Goal: Task Accomplishment & Management: Manage account settings

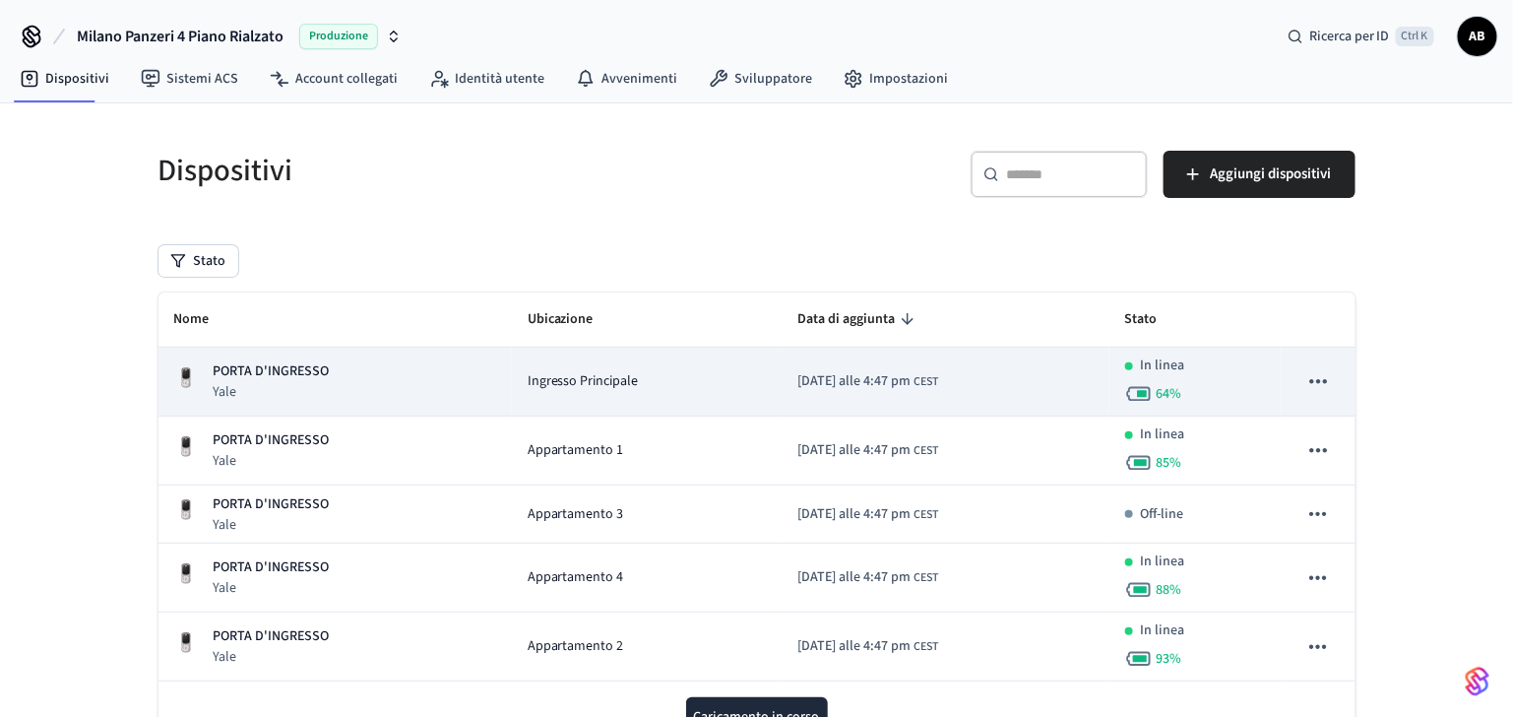
click at [247, 361] on p "PORTA D'INGRESSO" at bounding box center [272, 371] width 116 height 21
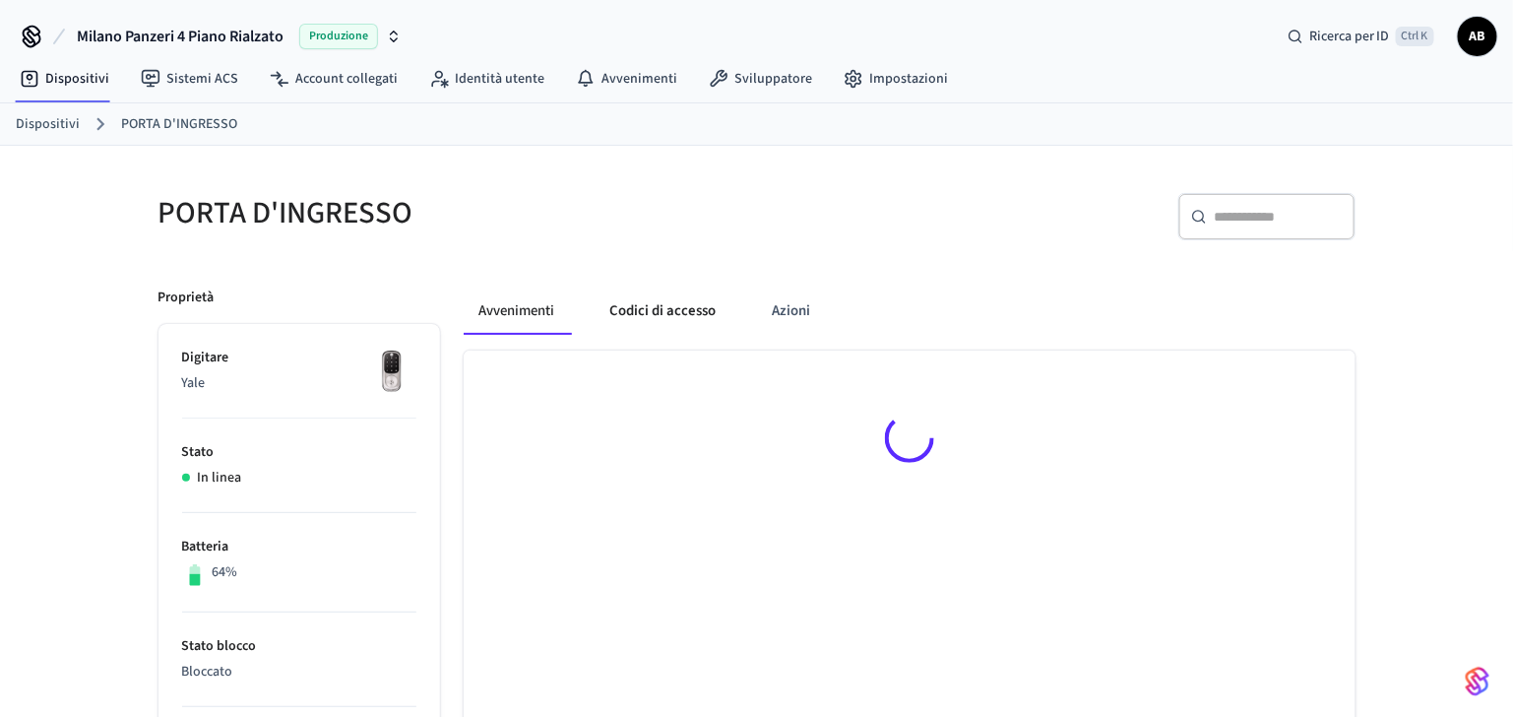
click at [650, 314] on button "Codici di accesso" at bounding box center [664, 310] width 138 height 47
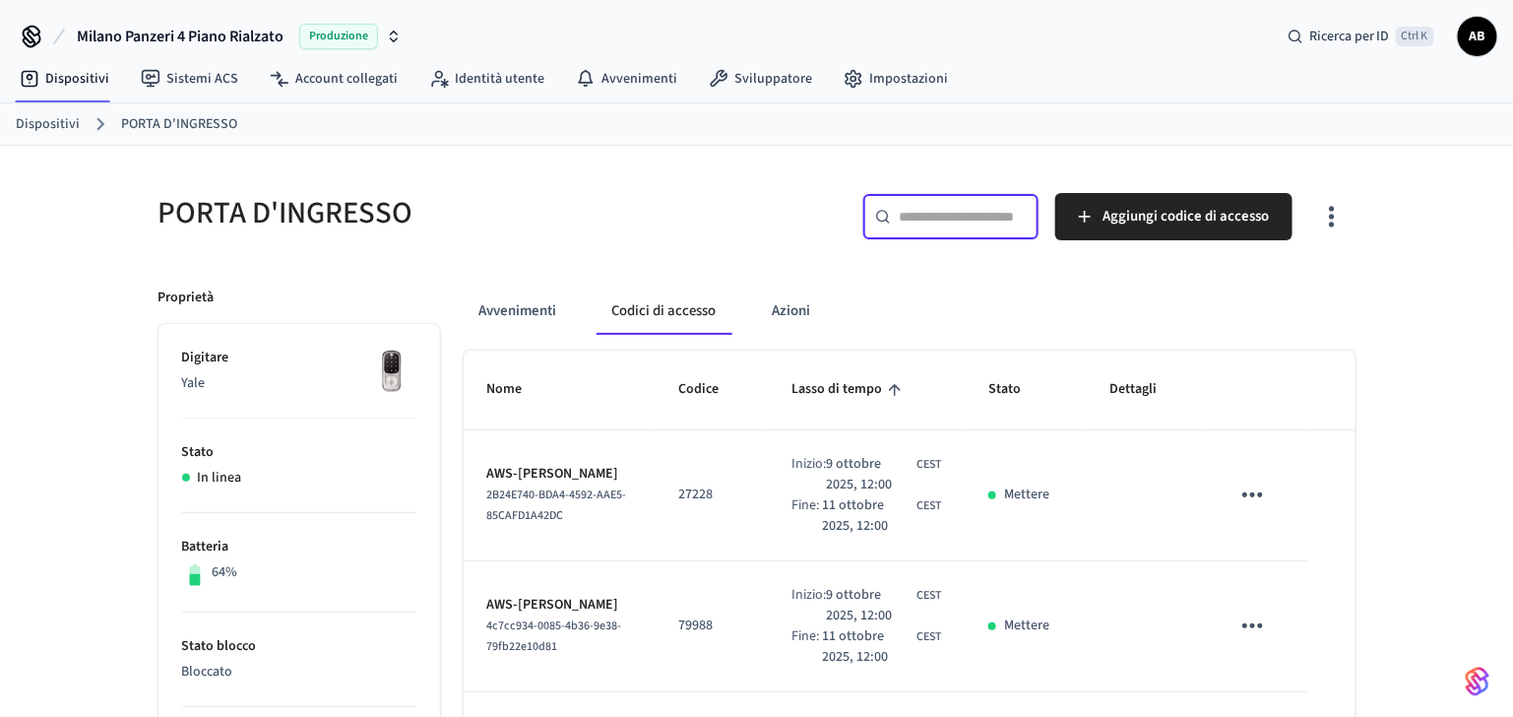
click at [966, 207] on input "text" at bounding box center [963, 217] width 128 height 20
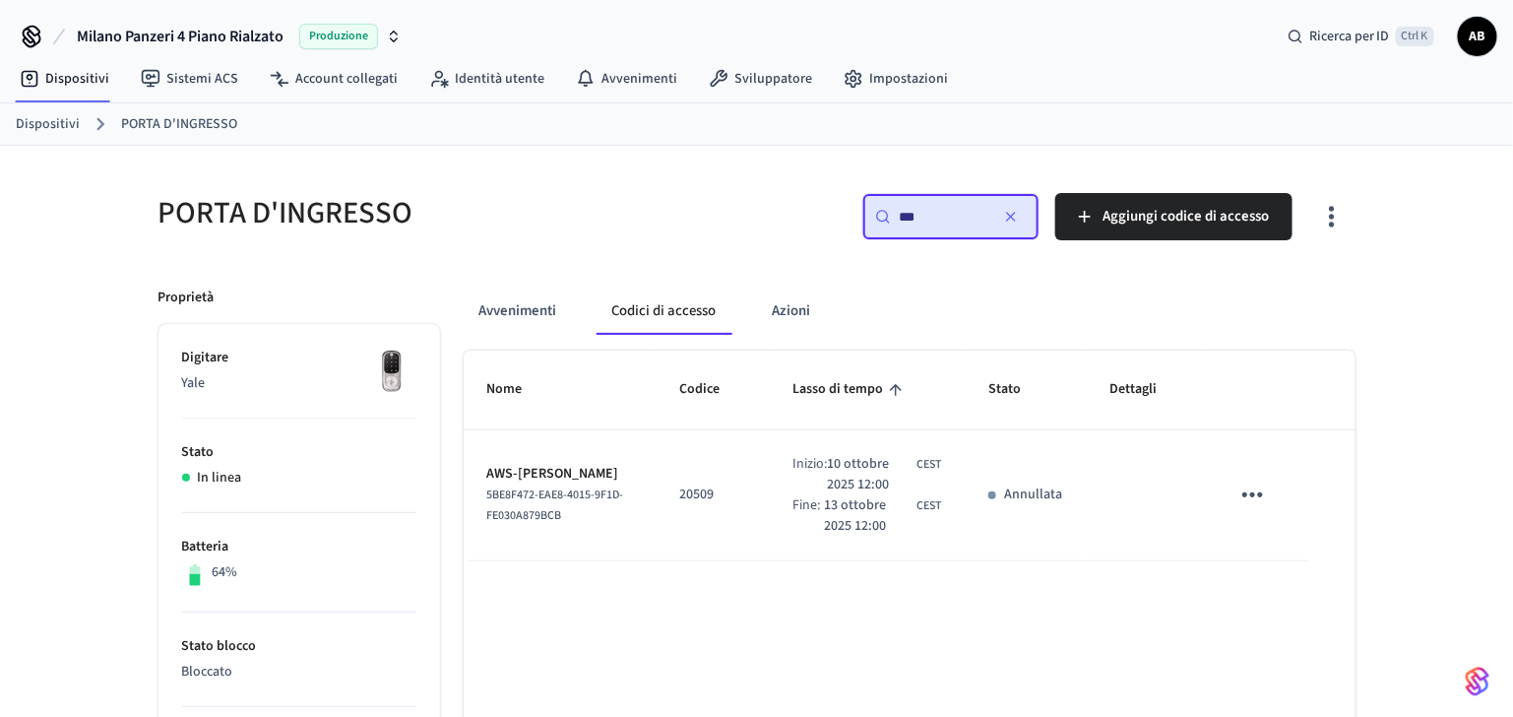
type input "***"
click at [1254, 500] on icon "tavolo appiccicoso" at bounding box center [1252, 494] width 31 height 31
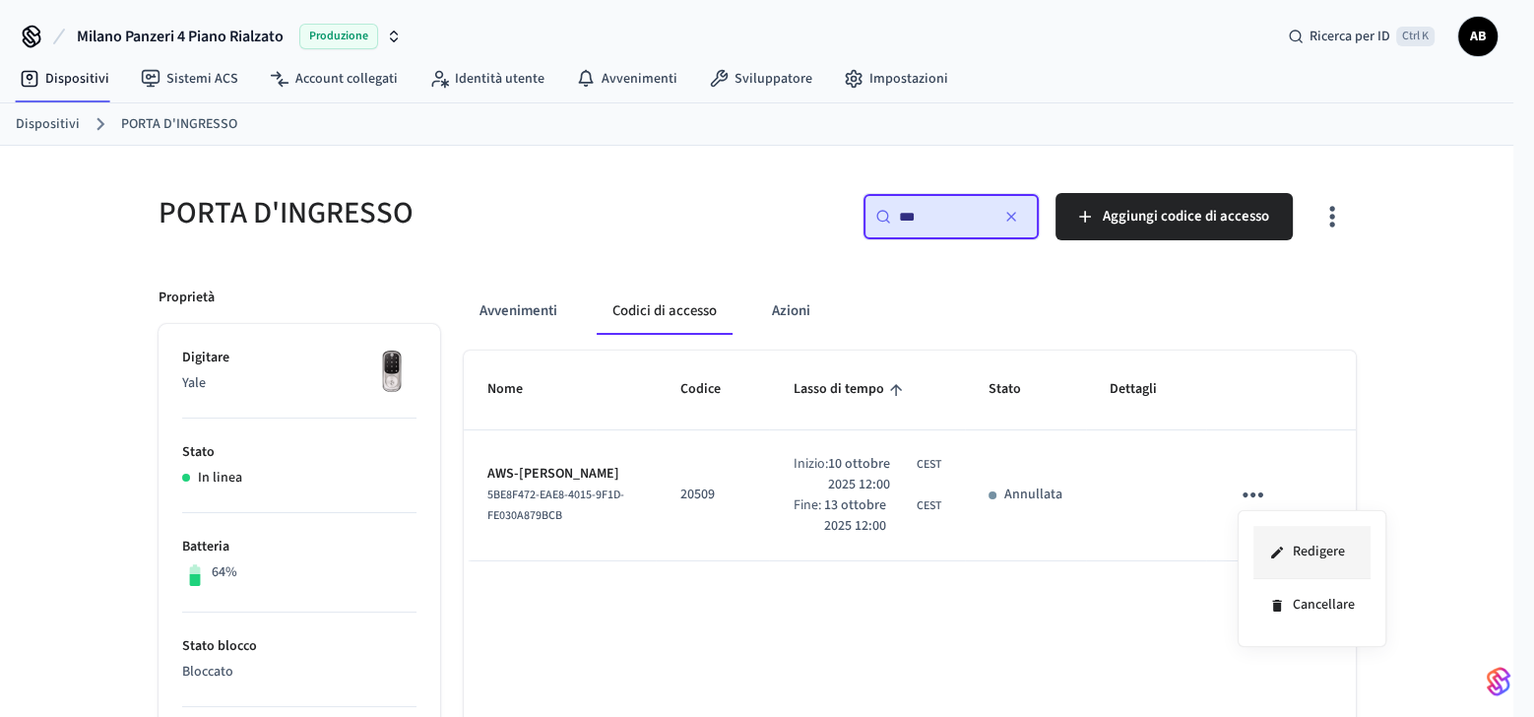
click at [1283, 544] on icon at bounding box center [1277, 552] width 16 height 16
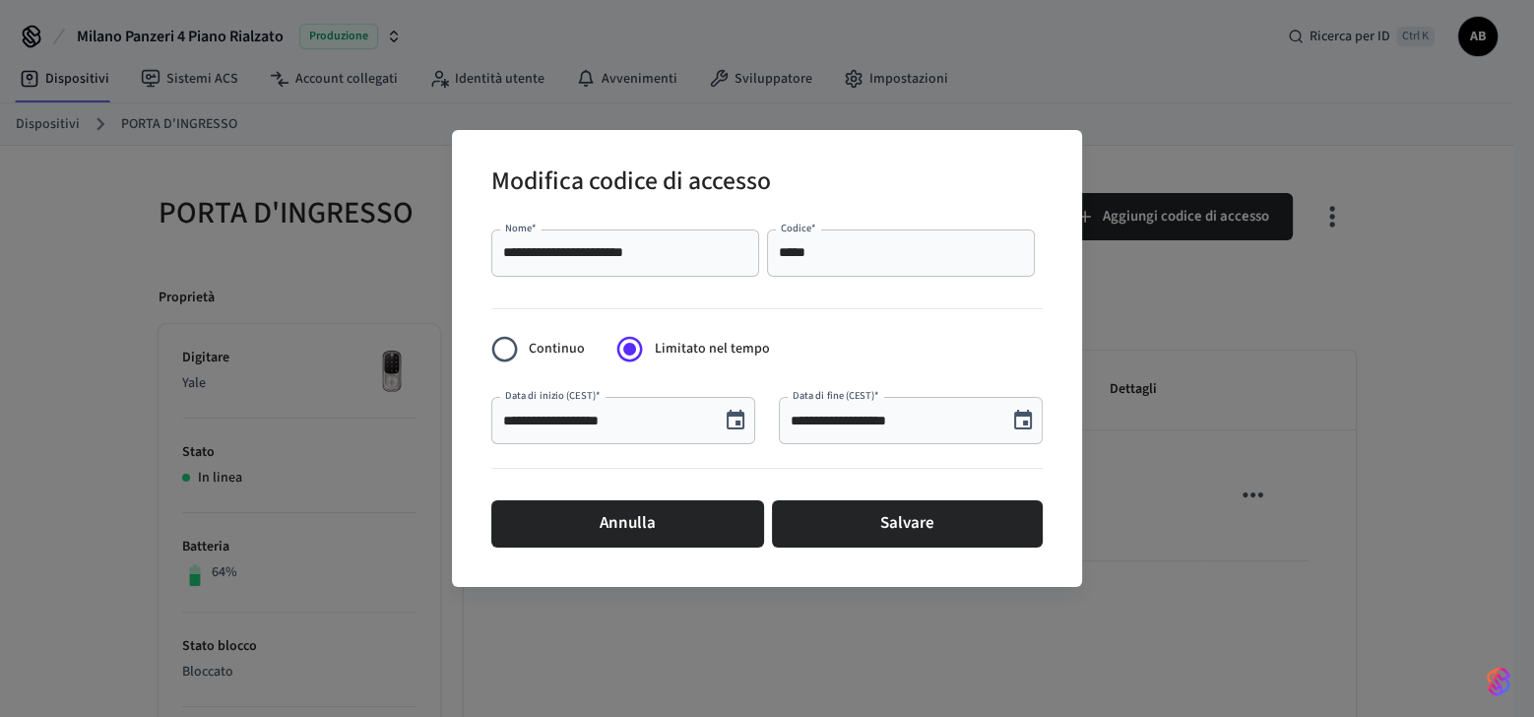
click at [733, 409] on icon "Scegli la data, la data selezionata è il 10 ottobre 2025" at bounding box center [735, 420] width 24 height 24
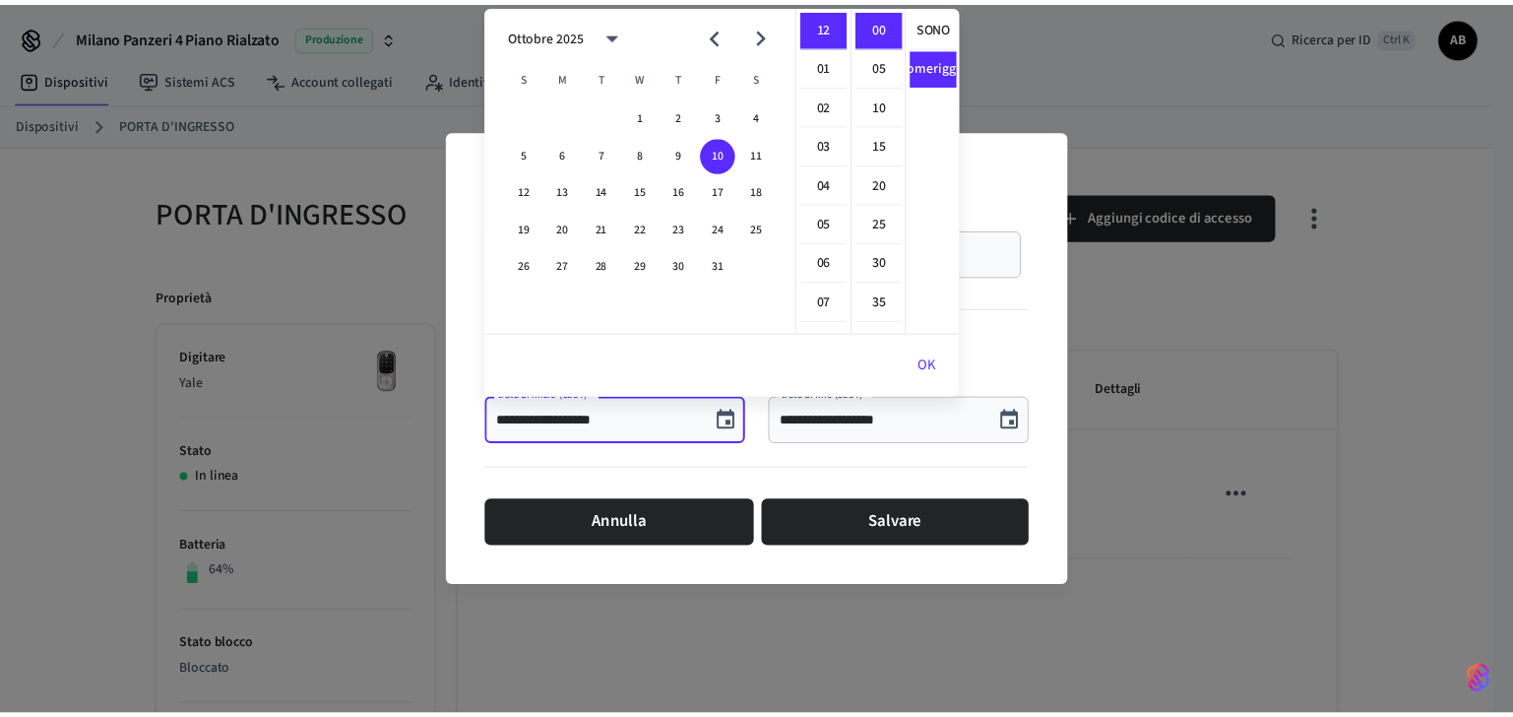
scroll to position [35, 0]
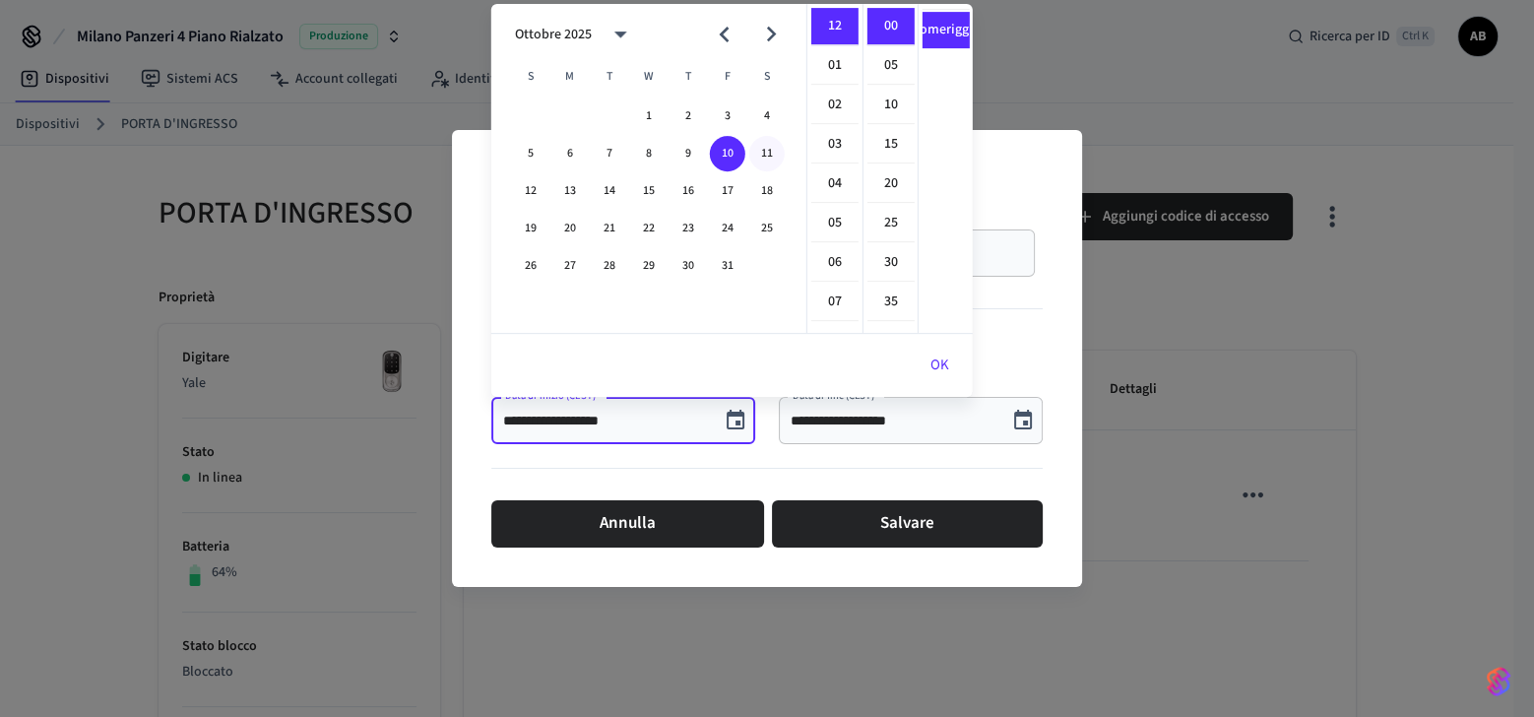
click at [762, 144] on button "11" at bounding box center [766, 153] width 35 height 35
type input "**********"
click at [915, 424] on input "**********" at bounding box center [892, 420] width 205 height 20
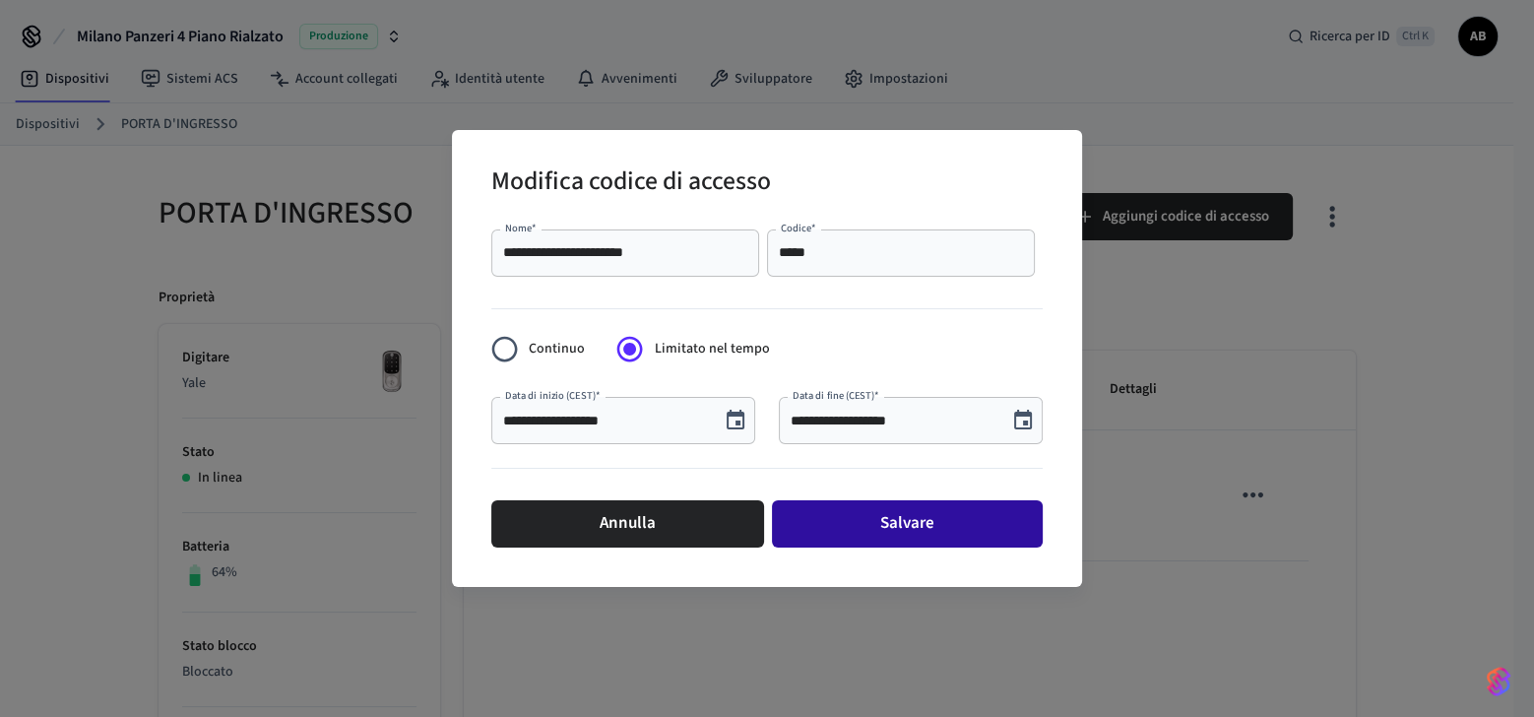
click at [939, 510] on button "Salvare" at bounding box center [907, 523] width 271 height 47
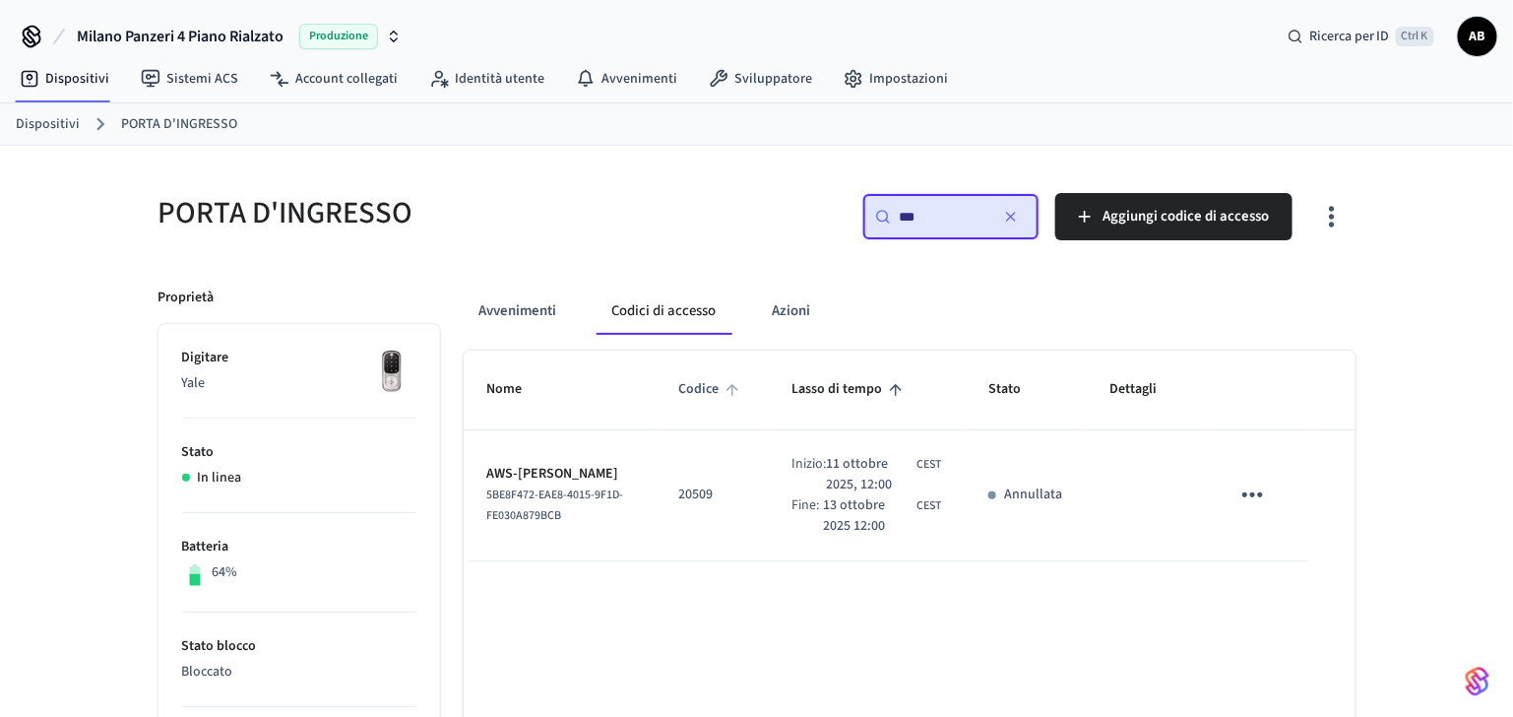
click at [689, 376] on font "Codice" at bounding box center [699, 389] width 40 height 31
click at [657, 287] on button "Codici di accesso" at bounding box center [664, 310] width 136 height 47
click at [1013, 228] on button "button" at bounding box center [1010, 216] width 31 height 31
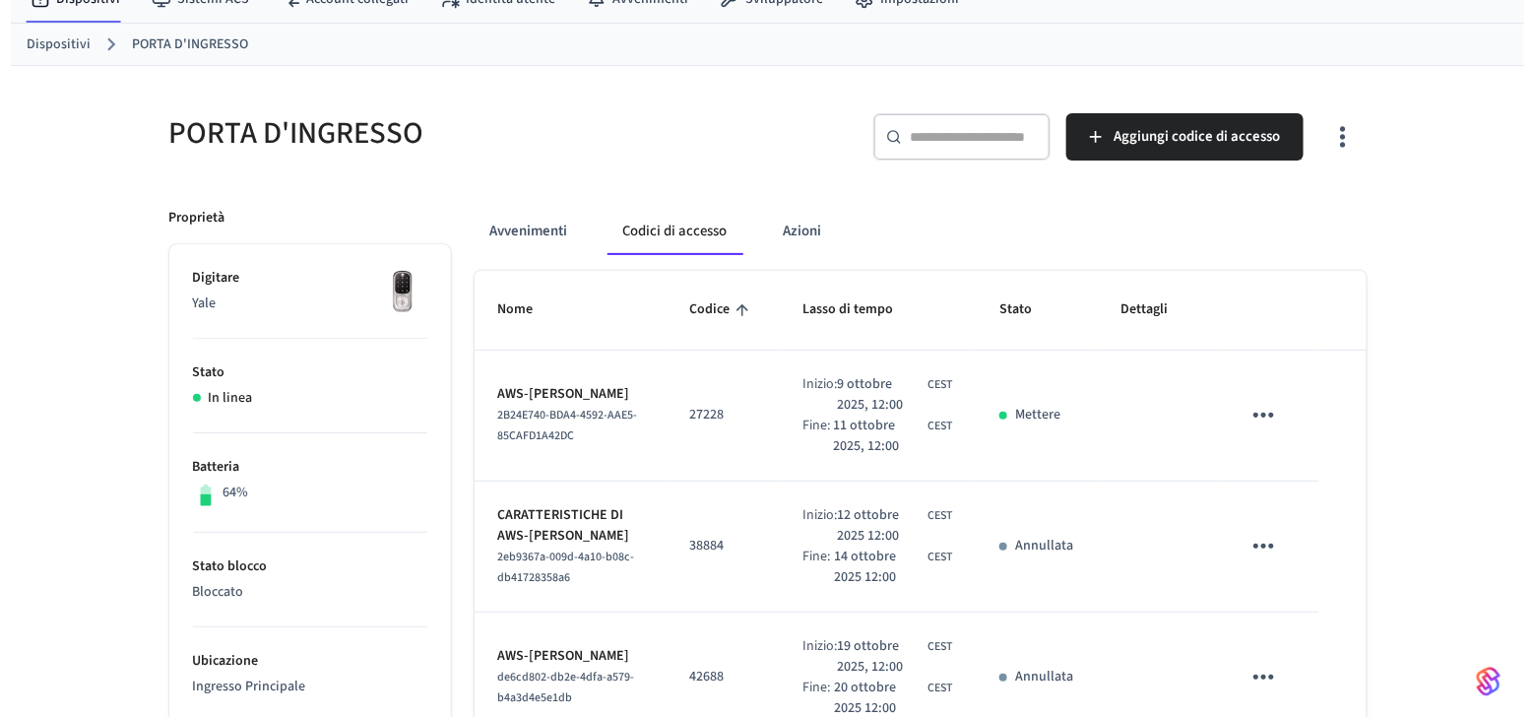
scroll to position [0, 0]
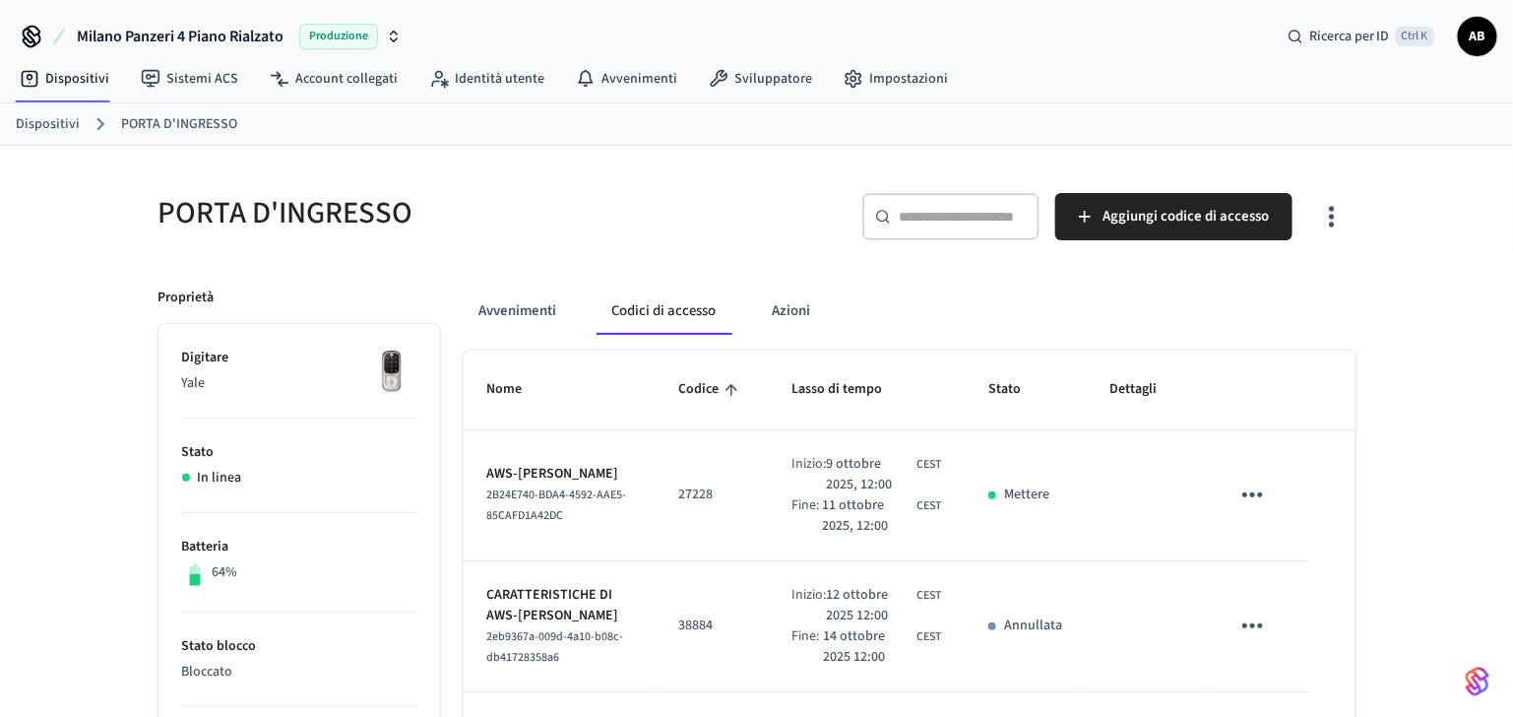
drag, startPoint x: 72, startPoint y: 115, endPoint x: 103, endPoint y: 131, distance: 35.2
click at [71, 115] on link "Dispositivi" at bounding box center [48, 124] width 64 height 21
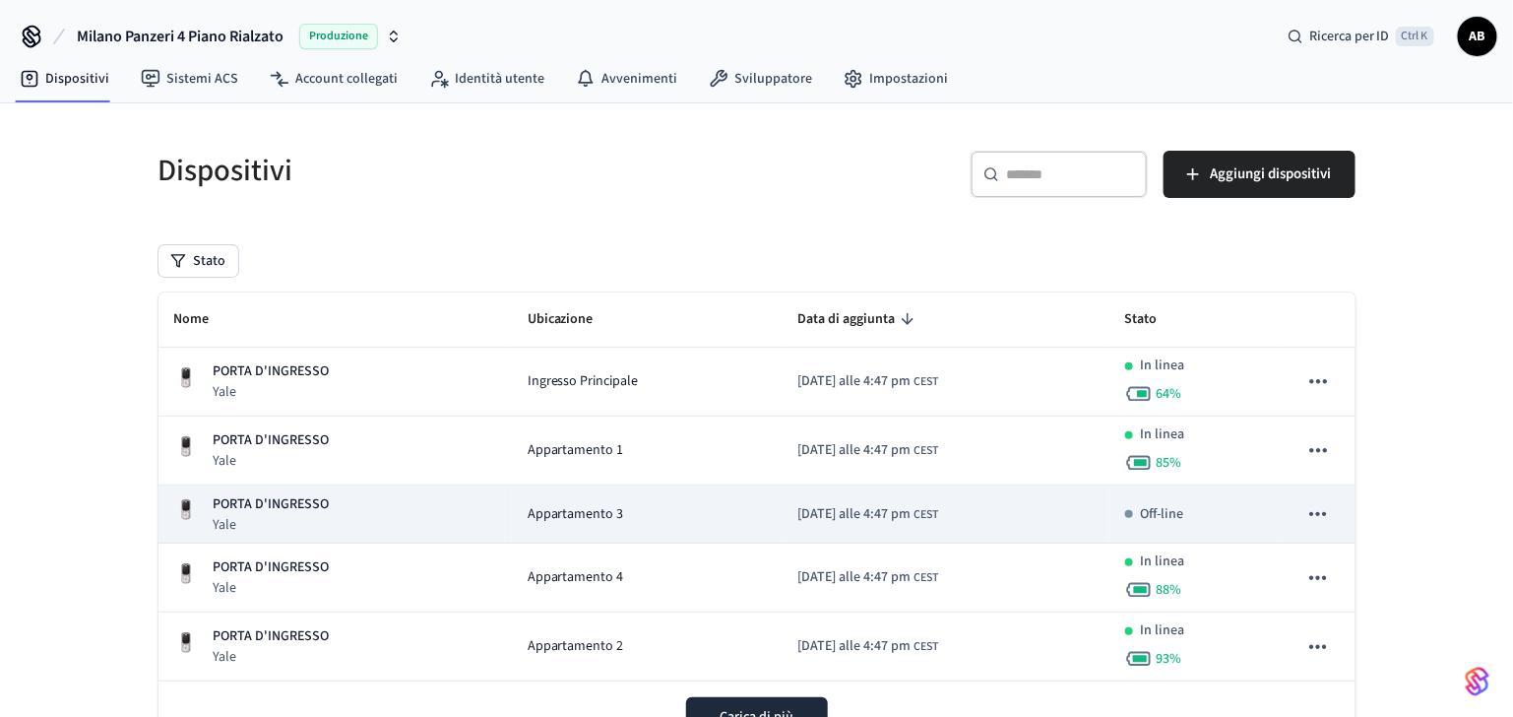
click at [285, 500] on p "PORTA D'INGRESSO" at bounding box center [272, 504] width 116 height 21
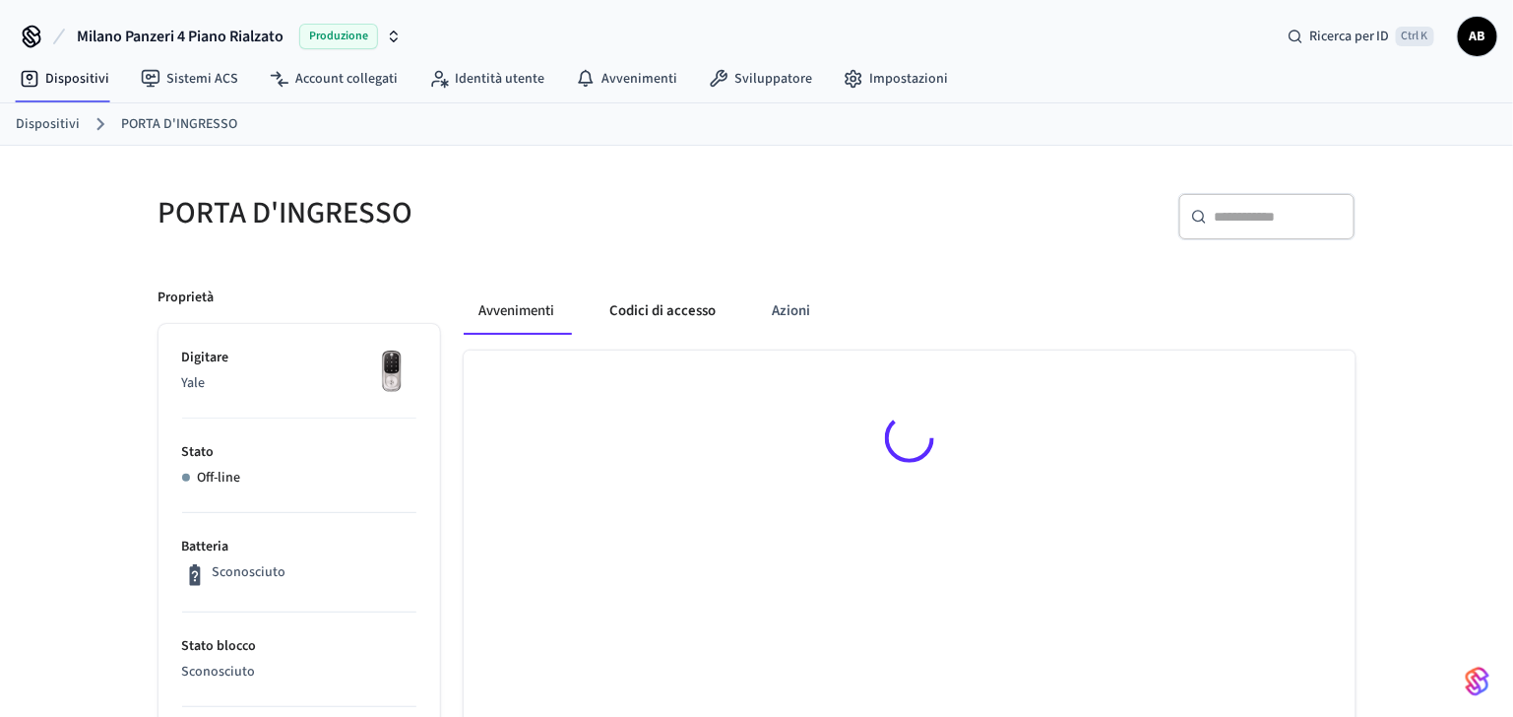
click at [676, 307] on button "Codici di accesso" at bounding box center [664, 310] width 138 height 47
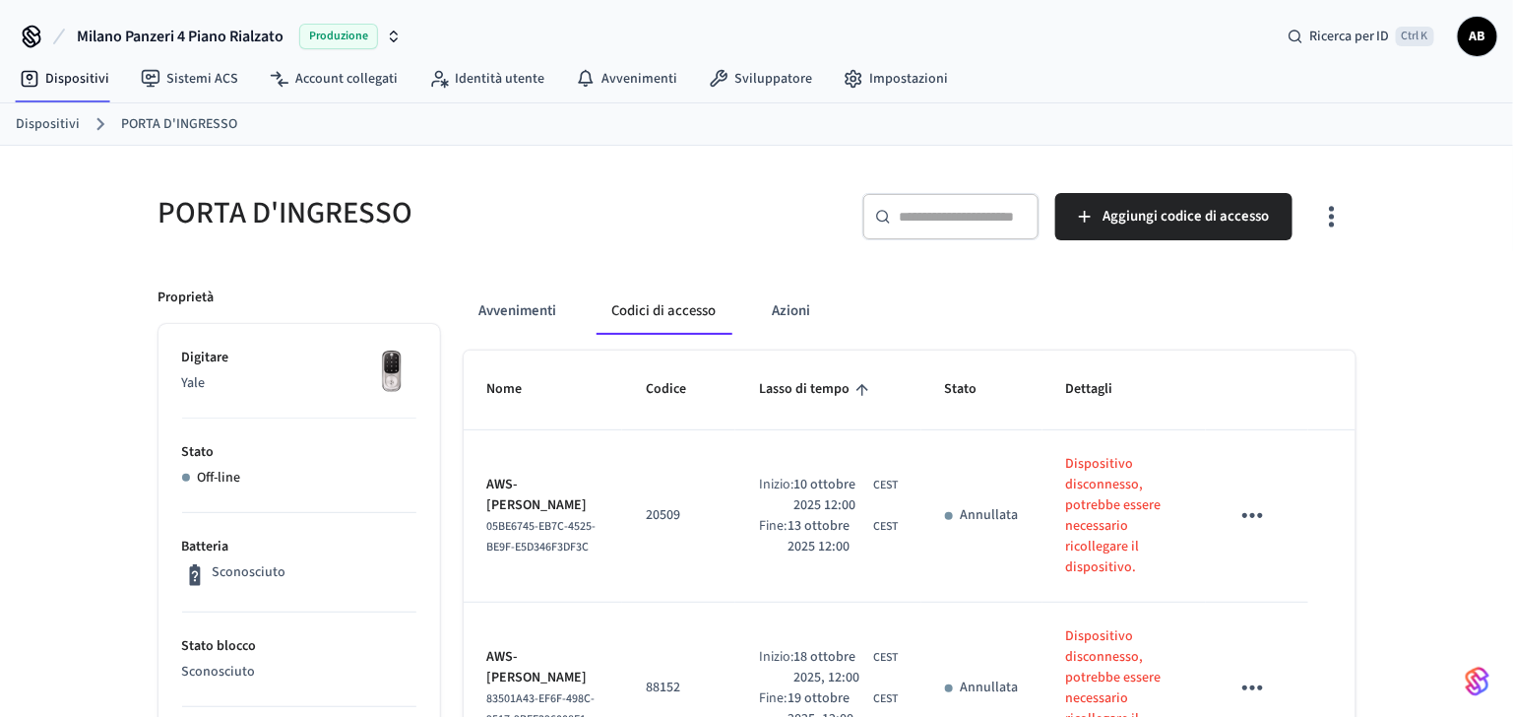
click at [1249, 509] on icon "tavolo appiccicoso" at bounding box center [1252, 515] width 31 height 31
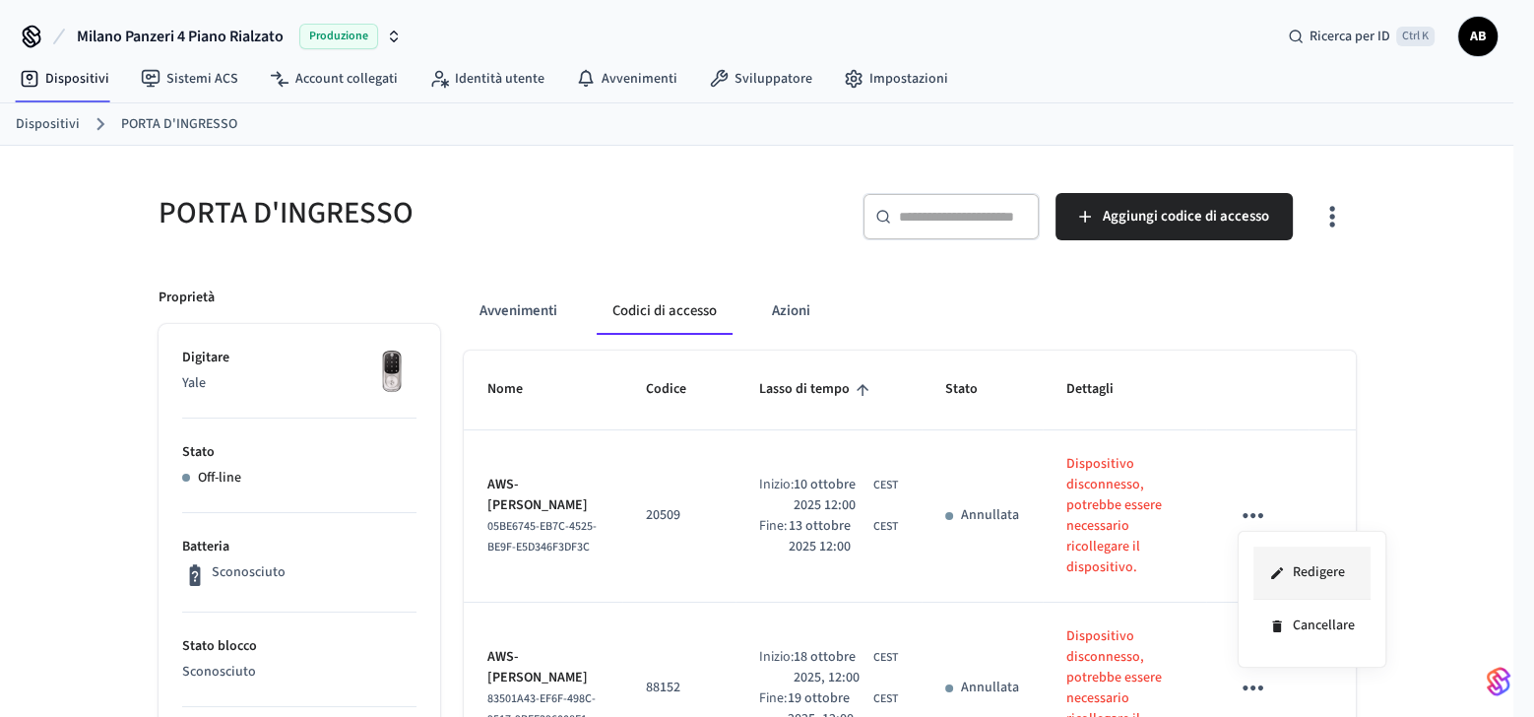
click at [1292, 569] on font "Redigere" at bounding box center [1318, 572] width 52 height 21
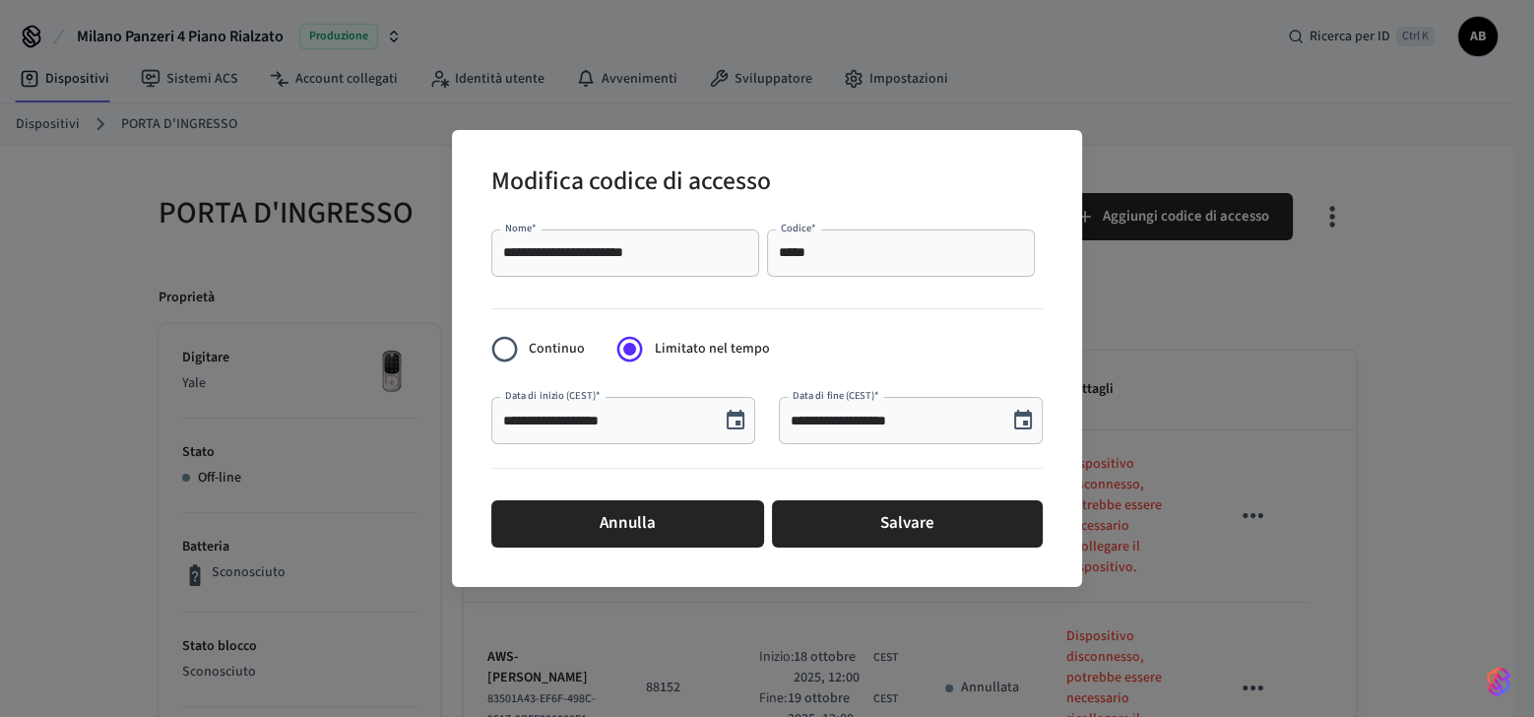
click at [737, 420] on icon "Scegli la data, la data selezionata è il 10 ottobre 2025" at bounding box center [735, 419] width 18 height 20
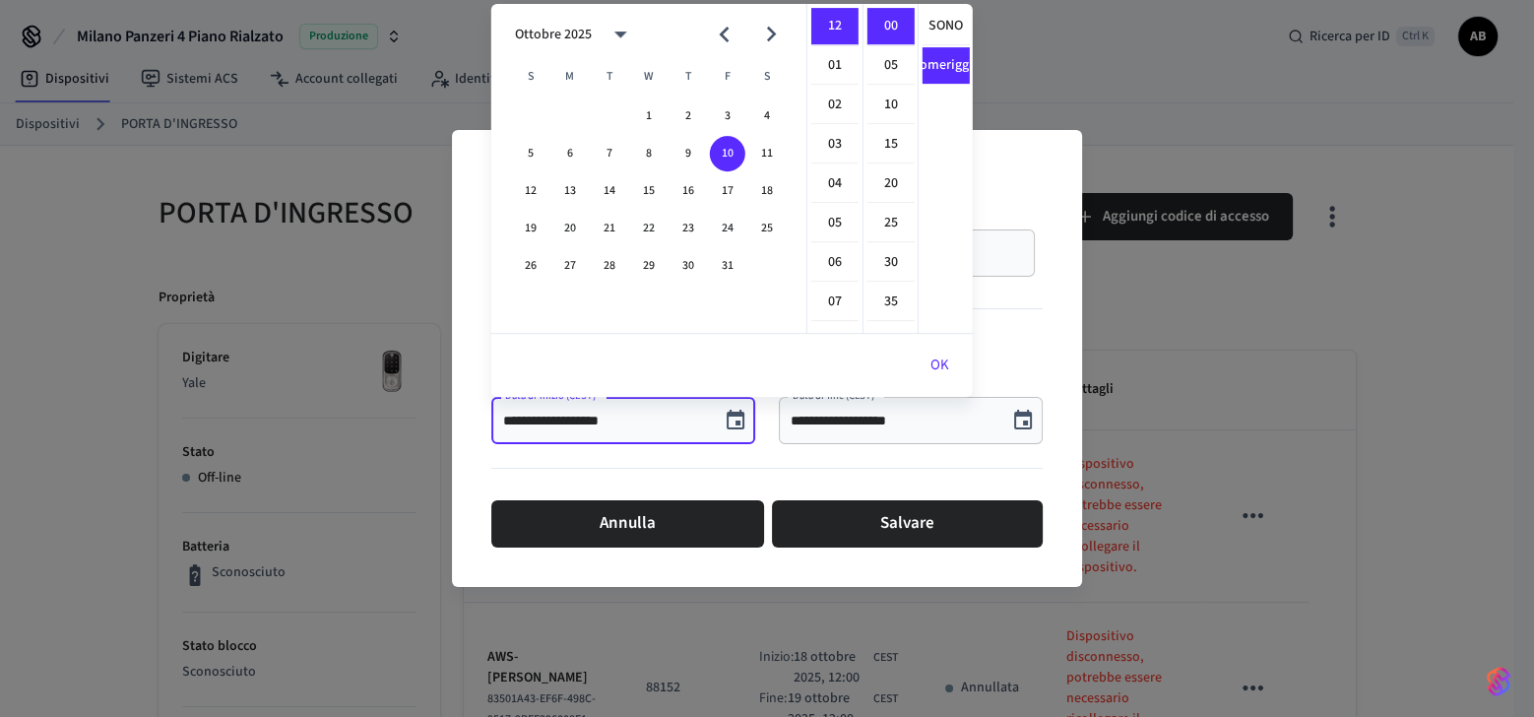
scroll to position [35, 0]
click at [761, 155] on font "11" at bounding box center [767, 154] width 12 height 18
click at [726, 156] on font "10" at bounding box center [728, 154] width 12 height 18
click at [835, 322] on font "11" at bounding box center [835, 326] width 14 height 21
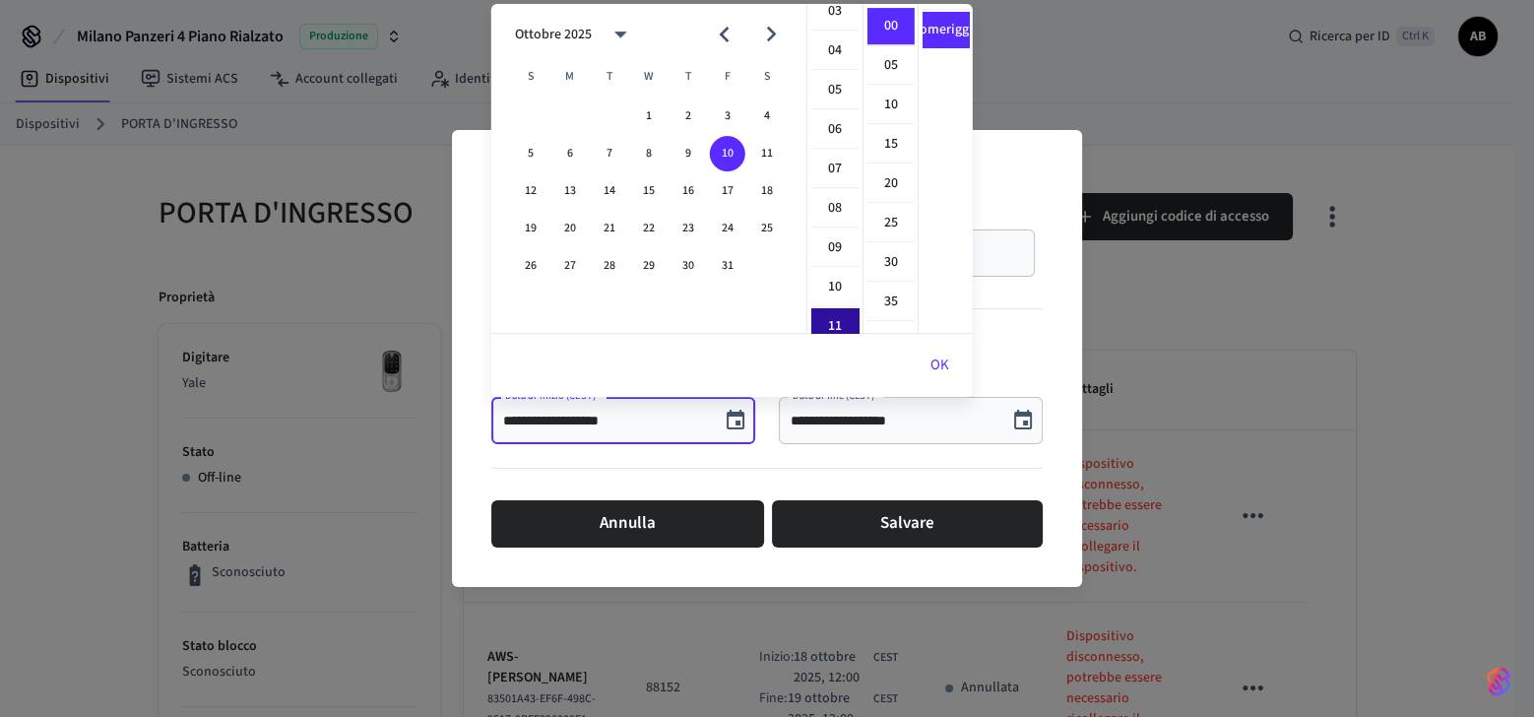
type input "**********"
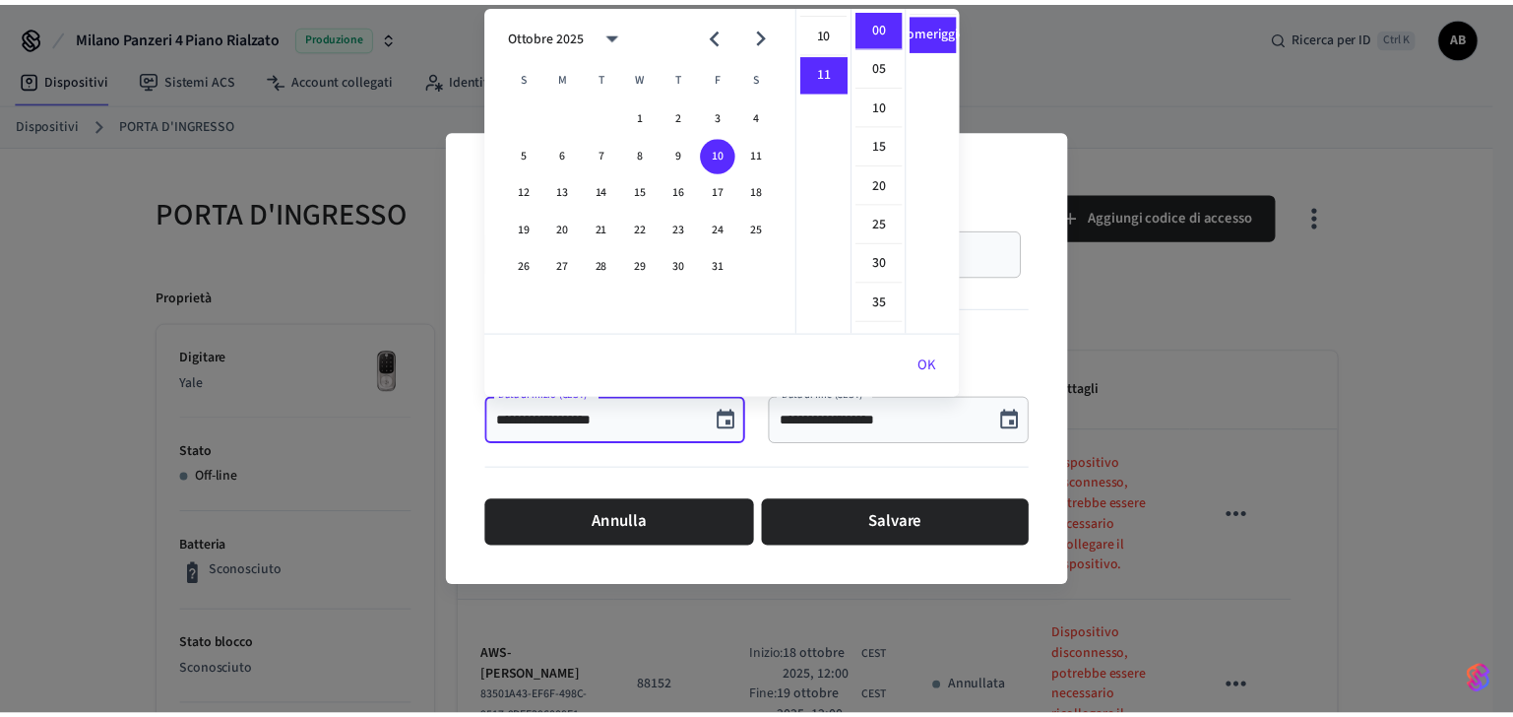
scroll to position [427, 0]
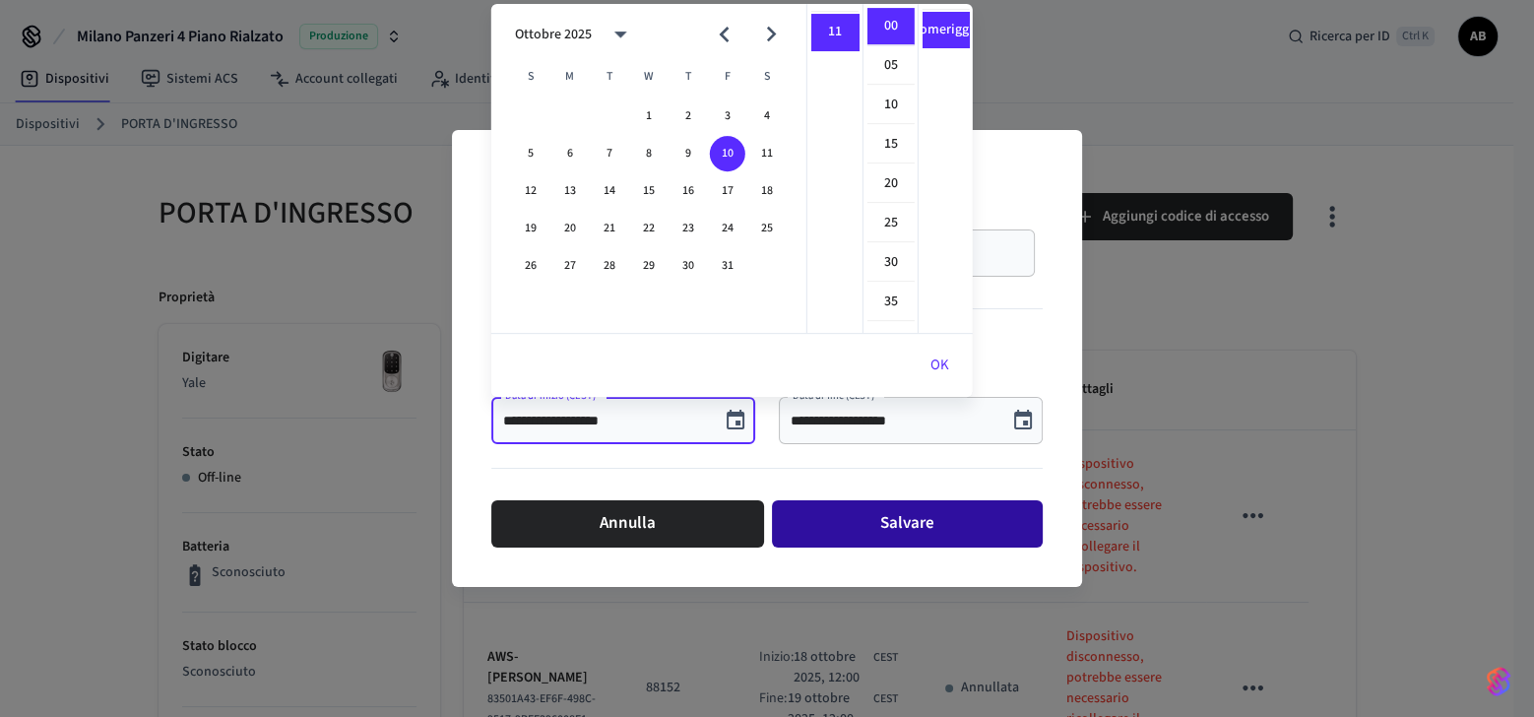
click at [871, 513] on button "Salvare" at bounding box center [907, 523] width 271 height 47
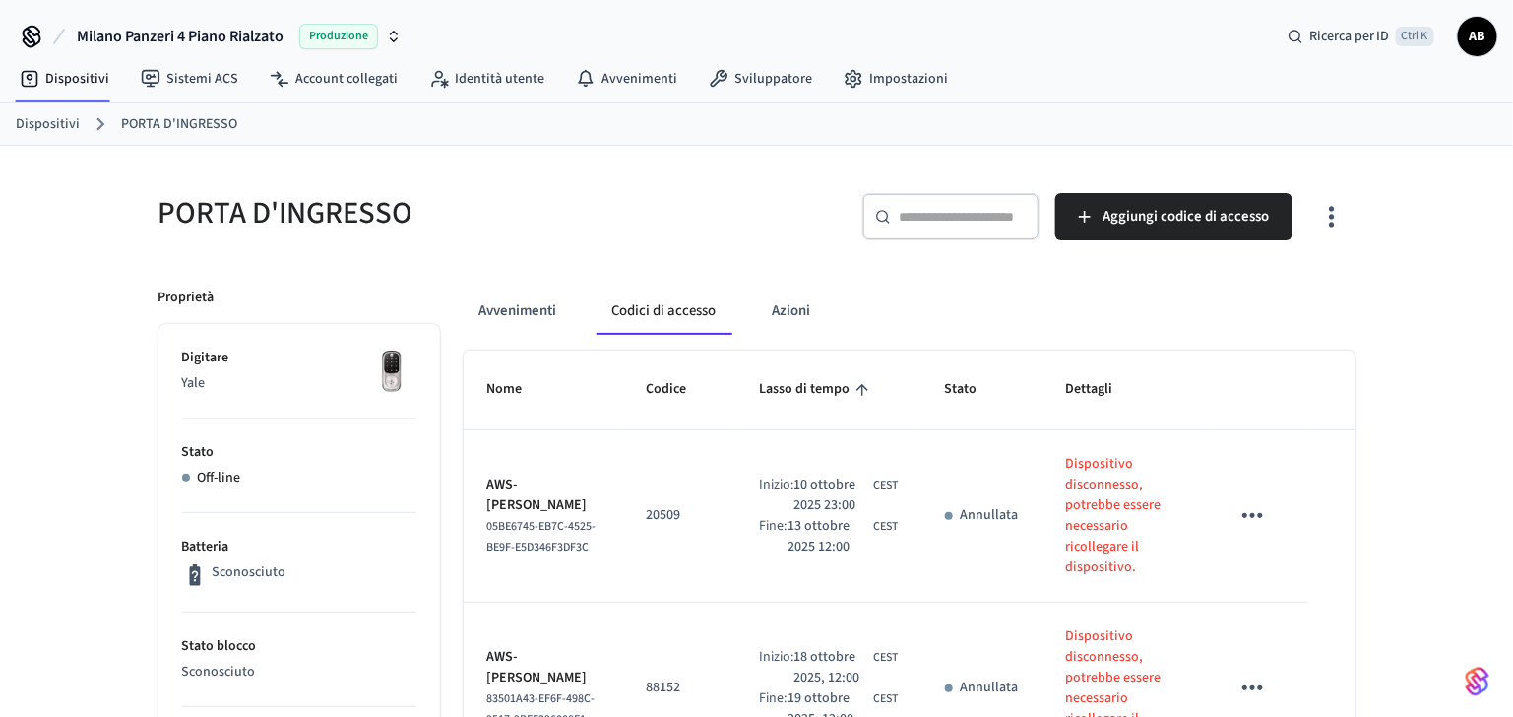
click at [53, 116] on link "Dispositivi" at bounding box center [48, 124] width 64 height 21
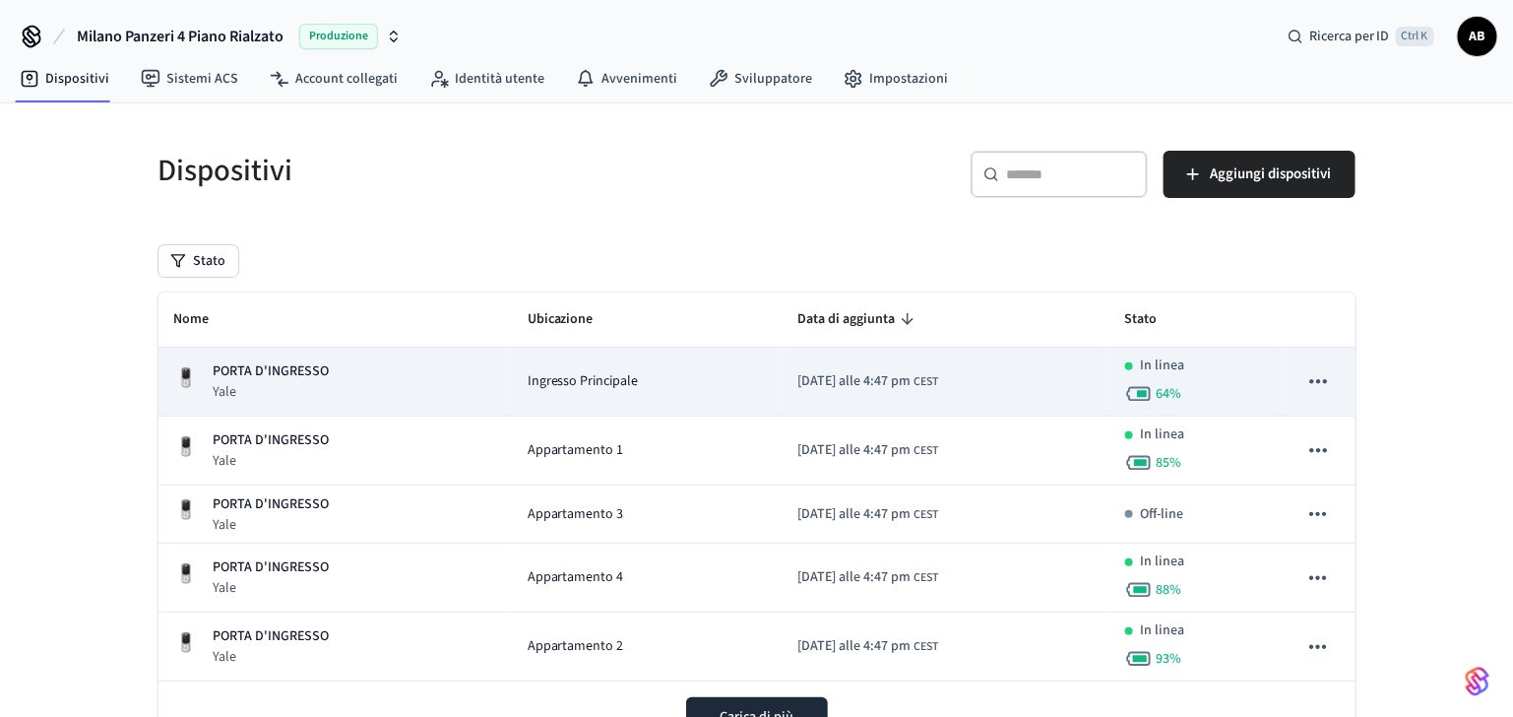
click at [601, 386] on span "Ingresso Principale" at bounding box center [583, 381] width 111 height 21
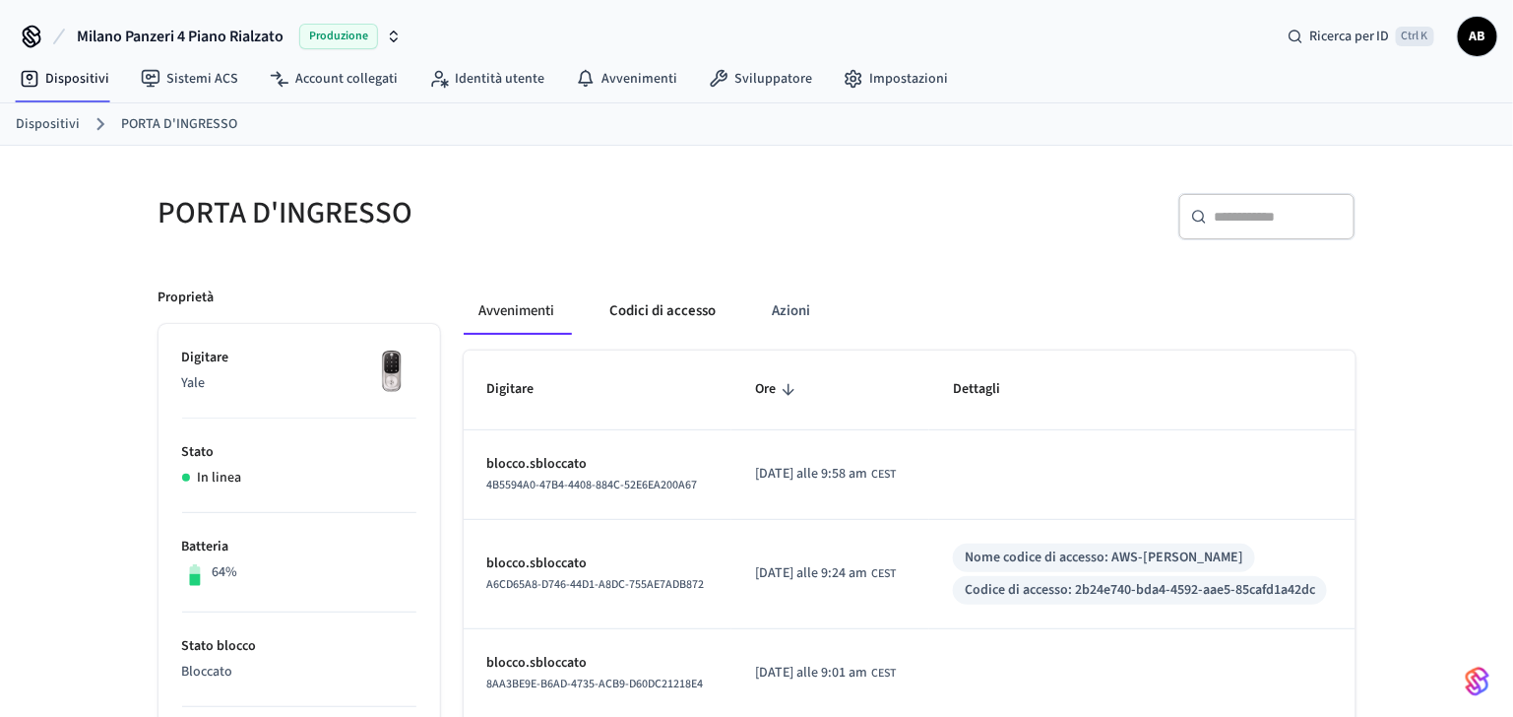
click at [679, 312] on button "Codici di accesso" at bounding box center [664, 310] width 138 height 47
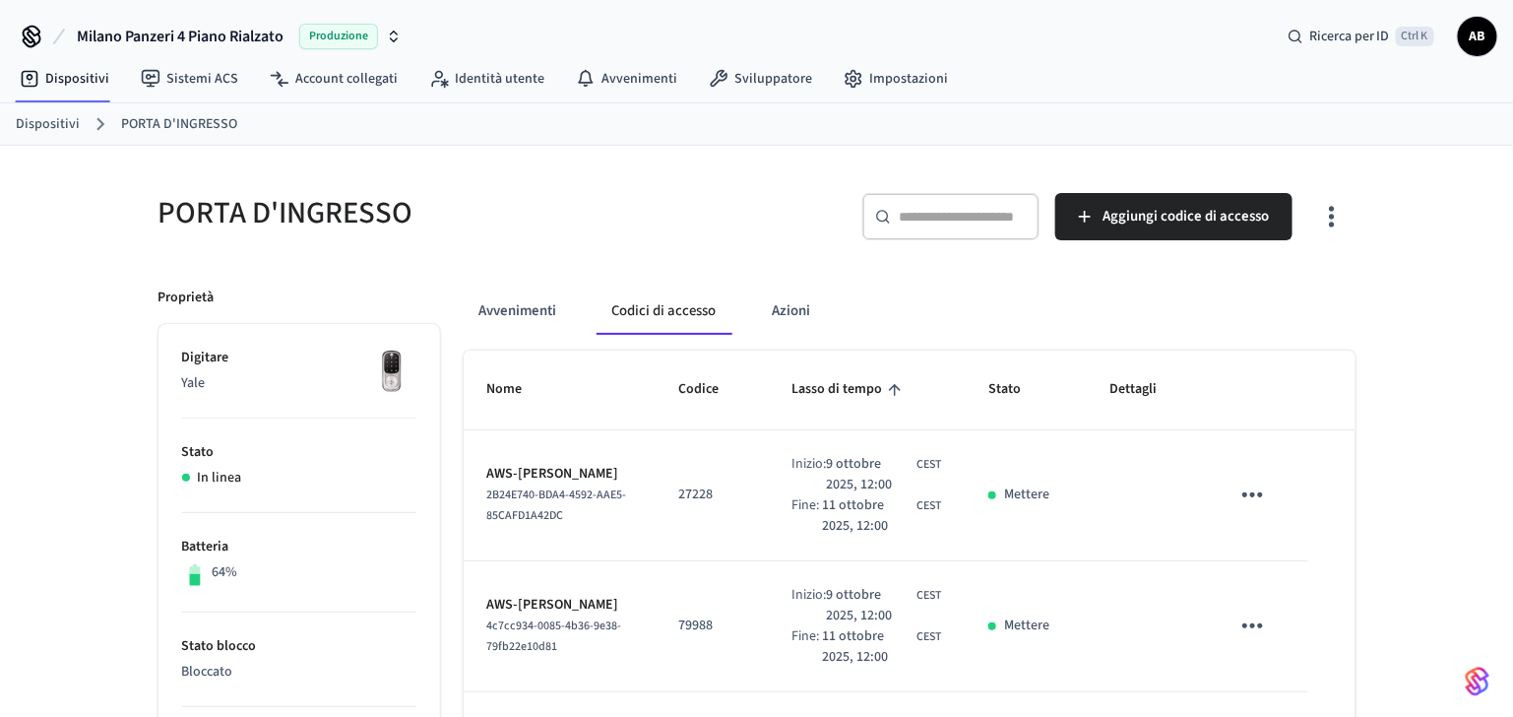
click at [909, 224] on input "text" at bounding box center [963, 217] width 128 height 20
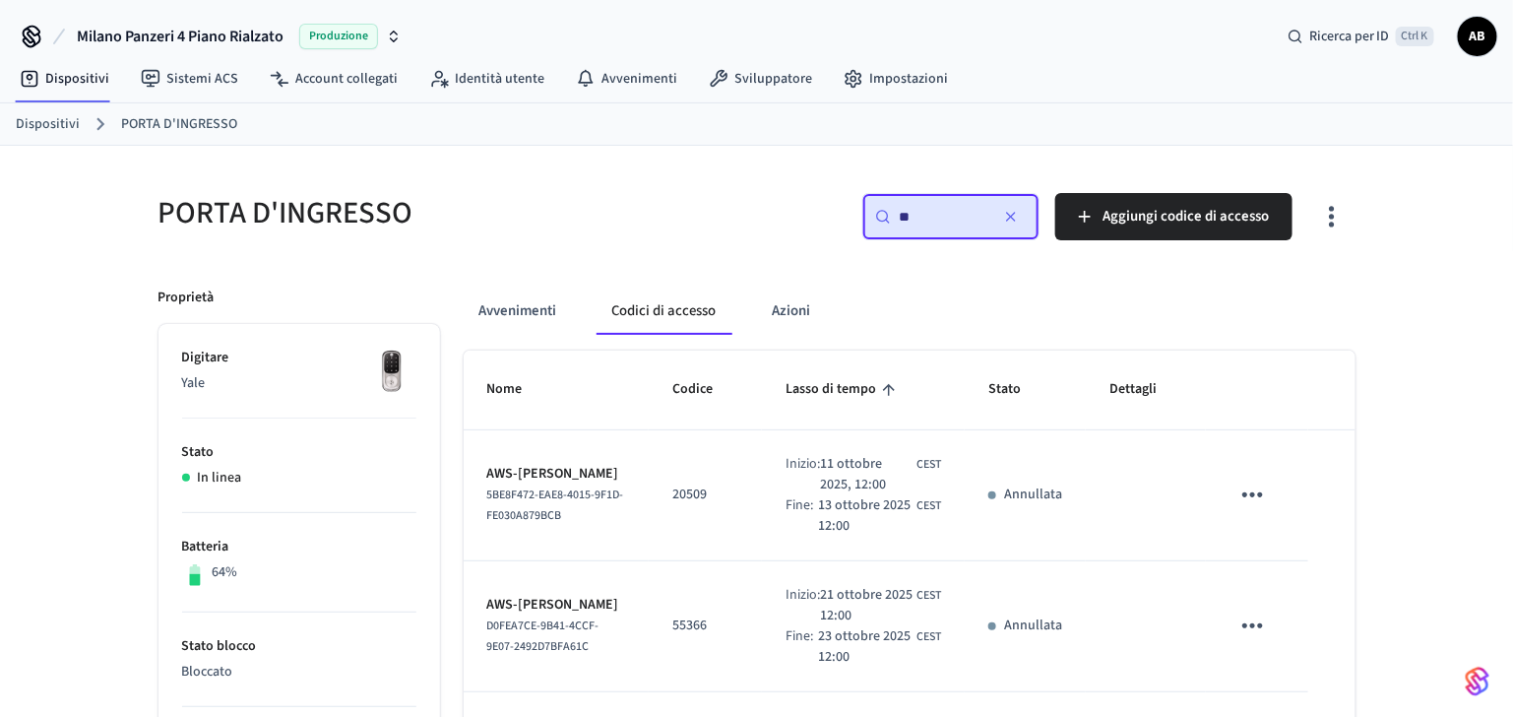
type input "**"
click at [1251, 489] on icon "tavolo appiccicoso" at bounding box center [1252, 494] width 31 height 31
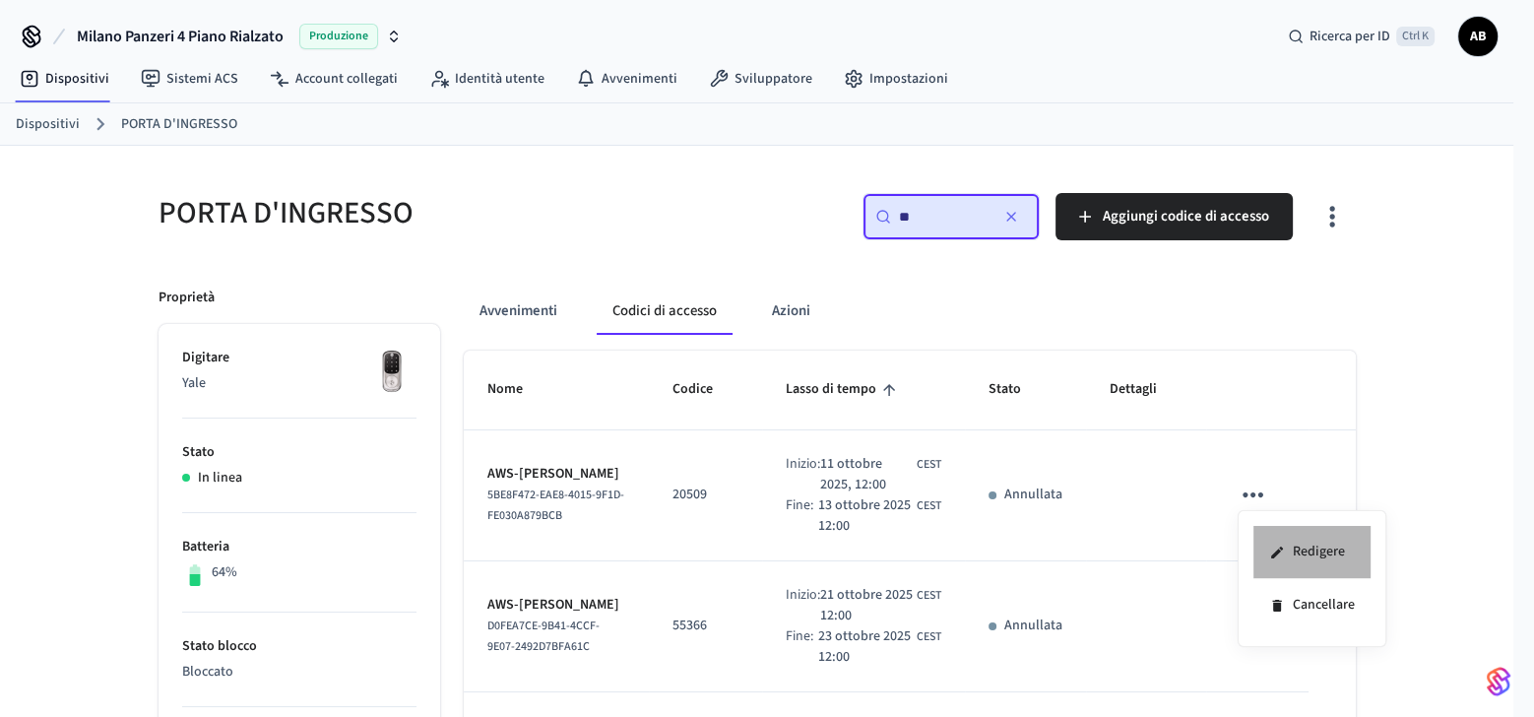
click at [1283, 546] on icon at bounding box center [1277, 552] width 16 height 16
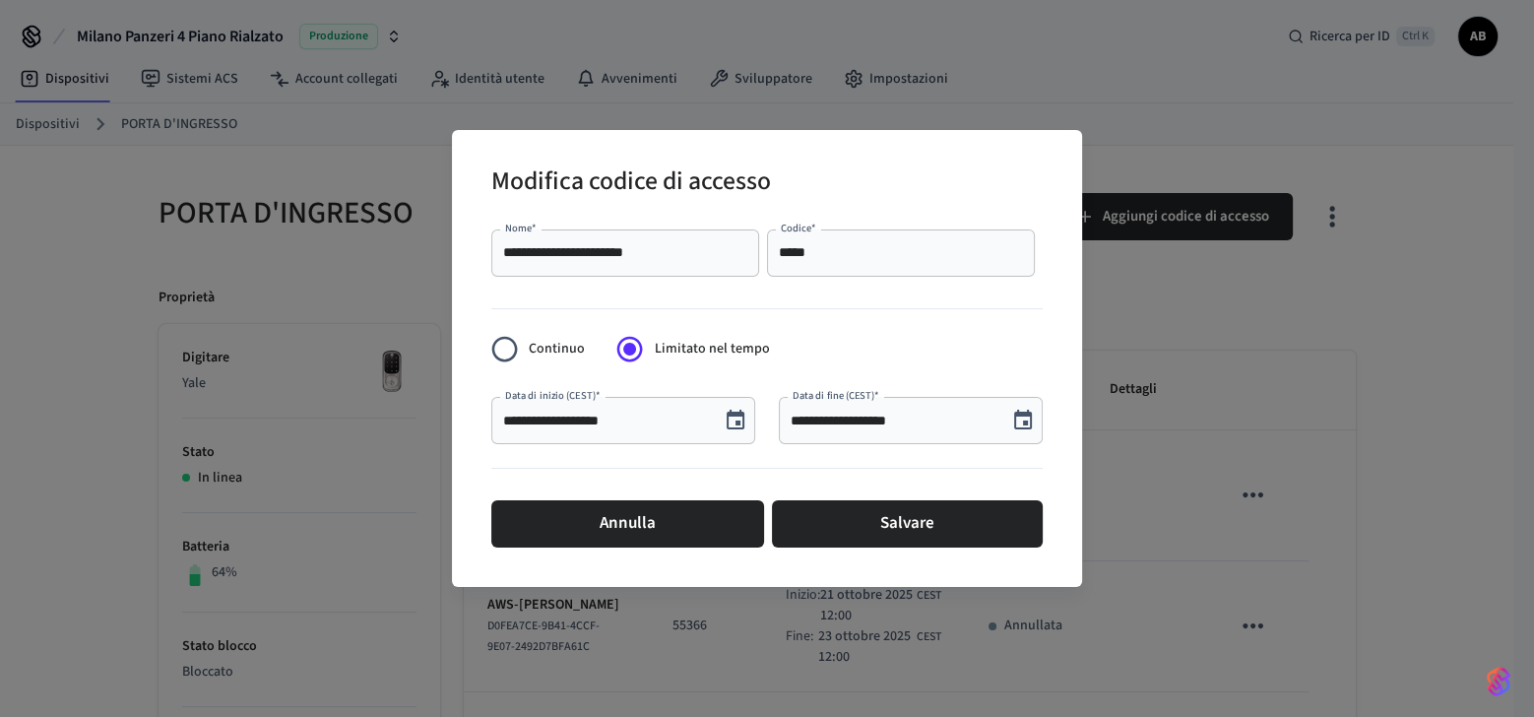
click at [735, 409] on icon "Scegli la data, la data selezionata è l'11 ottobre 2025" at bounding box center [735, 420] width 24 height 24
click at [735, 411] on icon "Scegli la data, la data selezionata è l'11 ottobre 2025" at bounding box center [735, 420] width 24 height 24
click at [738, 412] on icon "Scegli la data, la data selezionata è l'11 ottobre 2025" at bounding box center [735, 419] width 18 height 20
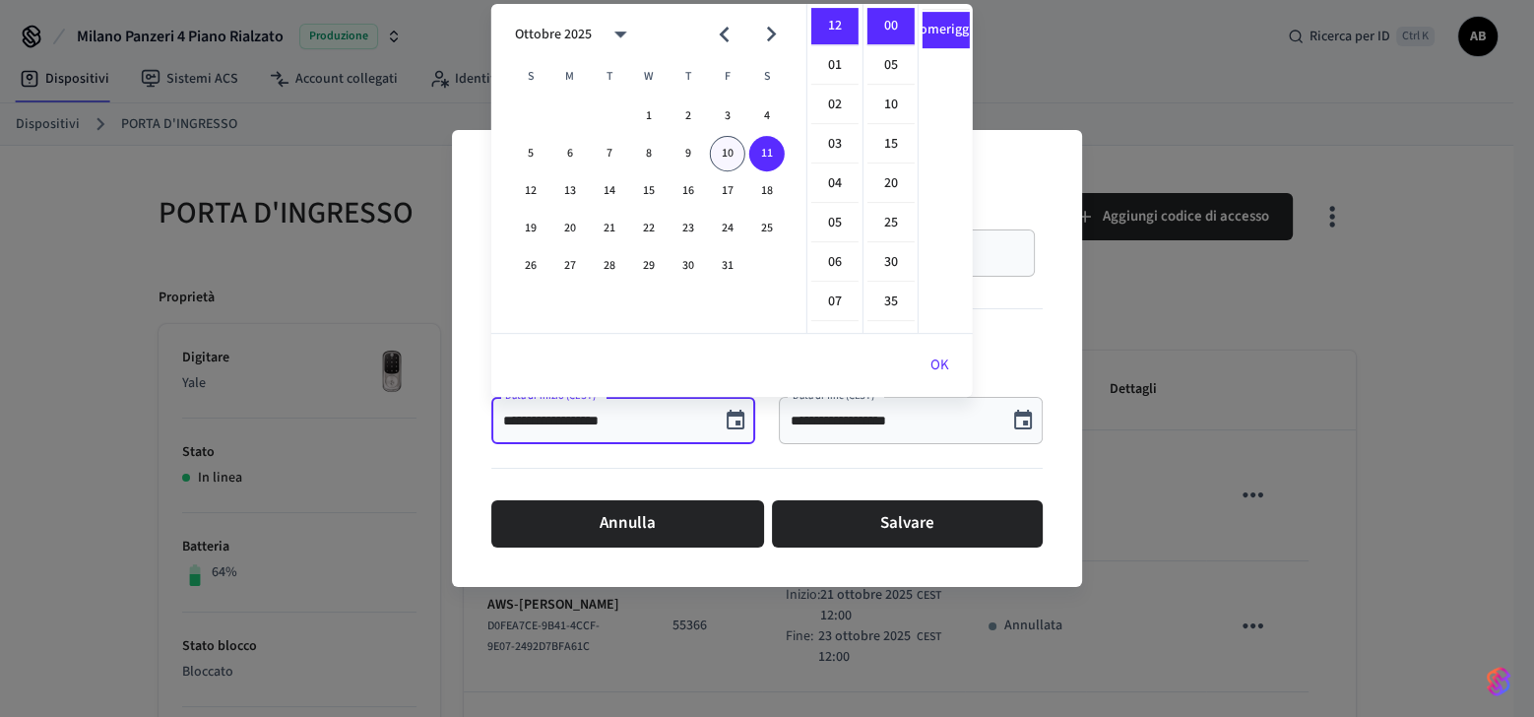
click at [722, 150] on font "10" at bounding box center [728, 154] width 12 height 18
click at [831, 275] on font "11" at bounding box center [835, 272] width 14 height 21
type input "**********"
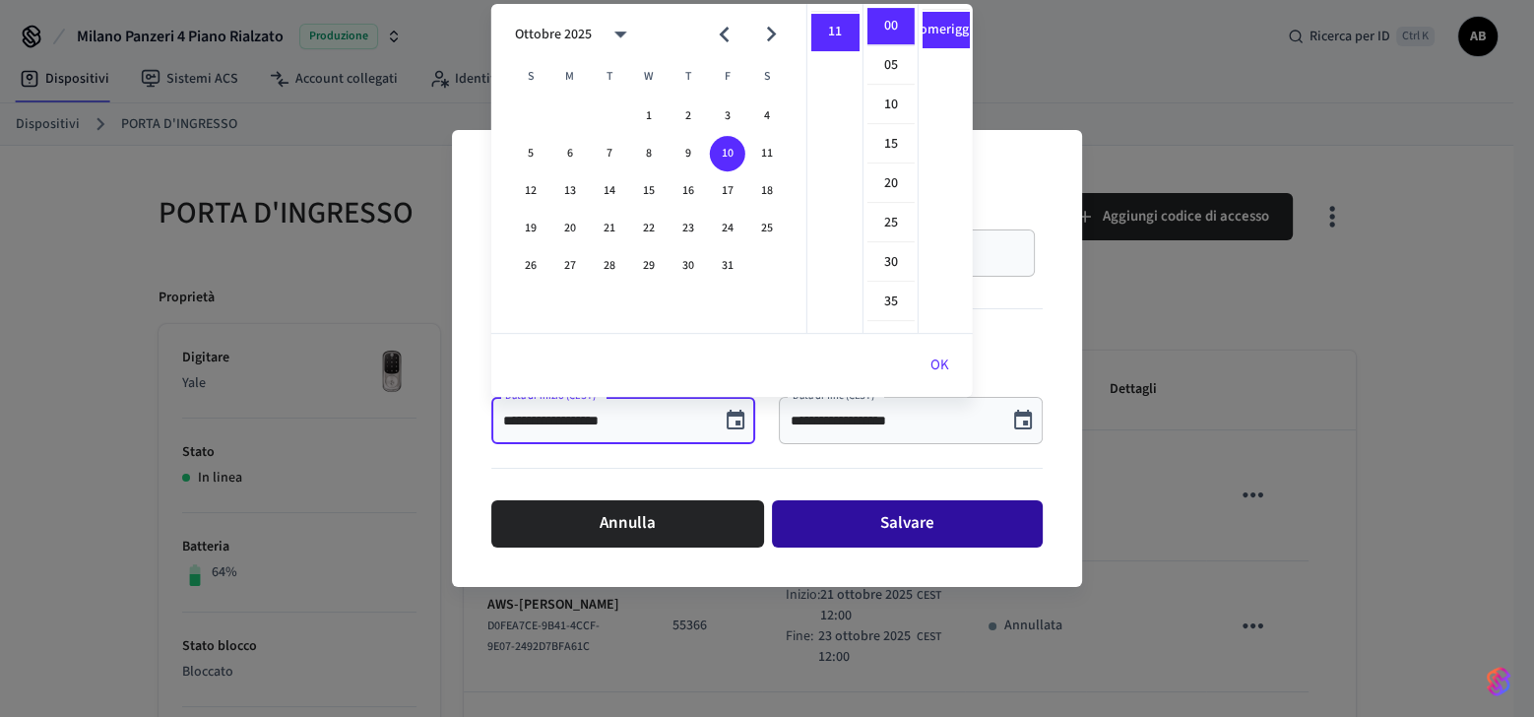
click at [894, 509] on font "Salvare" at bounding box center [907, 524] width 54 height 30
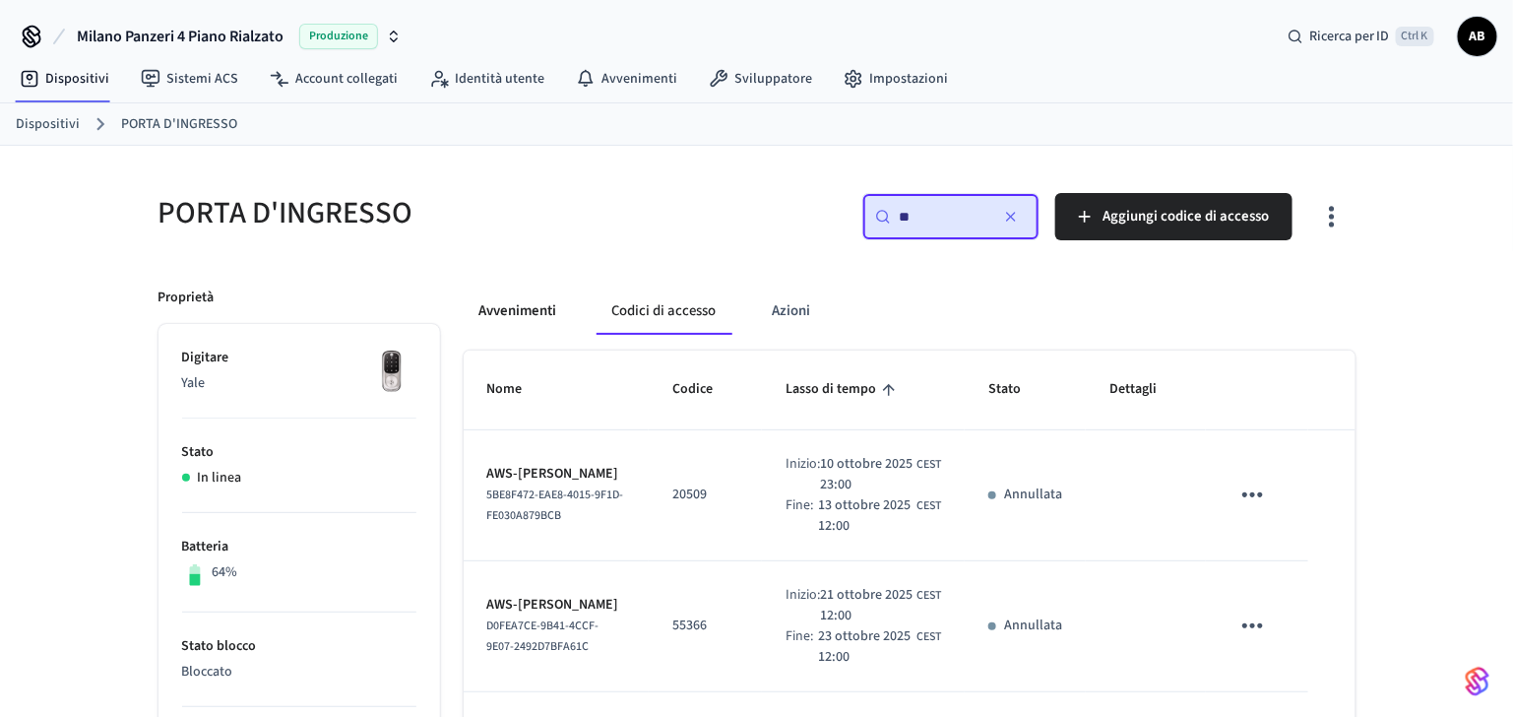
click at [548, 301] on button "Avvenimenti" at bounding box center [518, 310] width 109 height 47
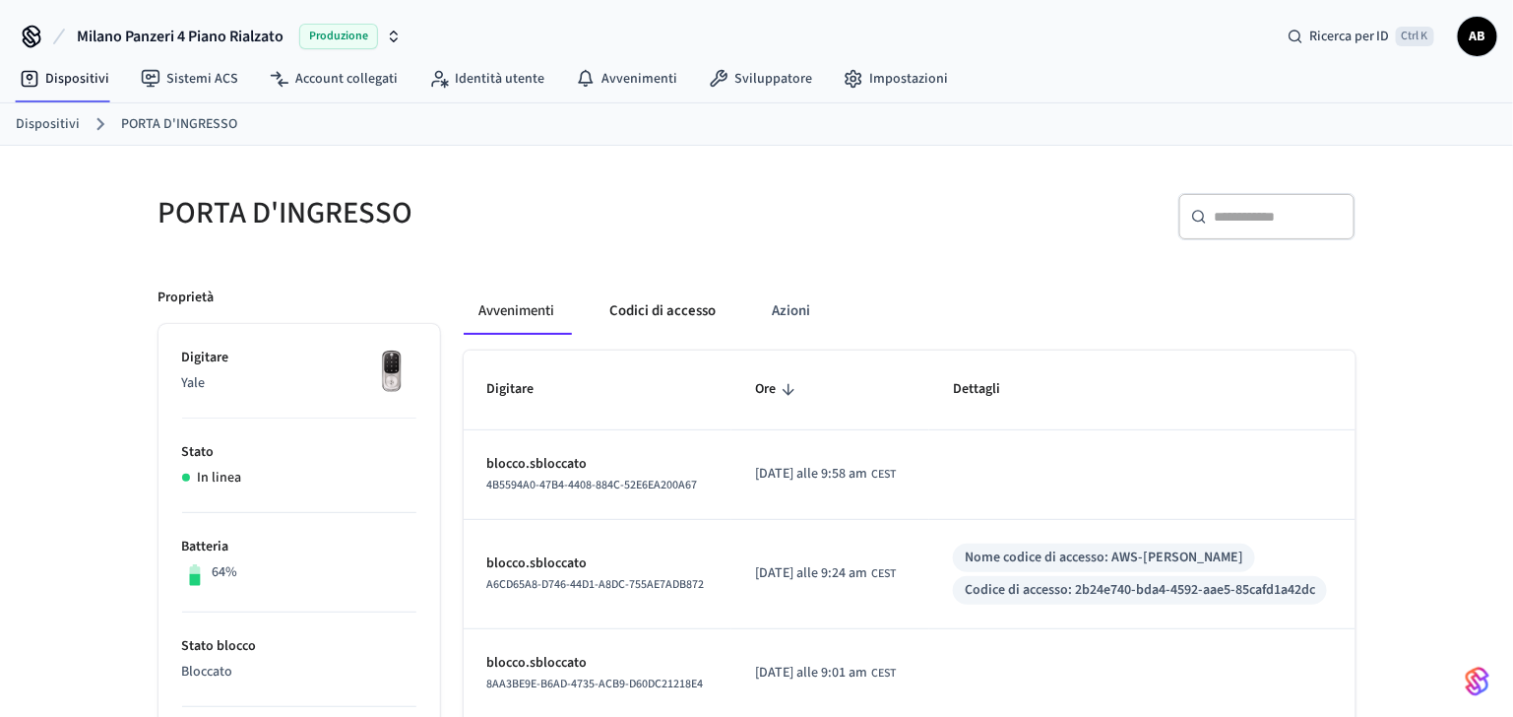
click at [676, 305] on button "Codici di accesso" at bounding box center [664, 310] width 138 height 47
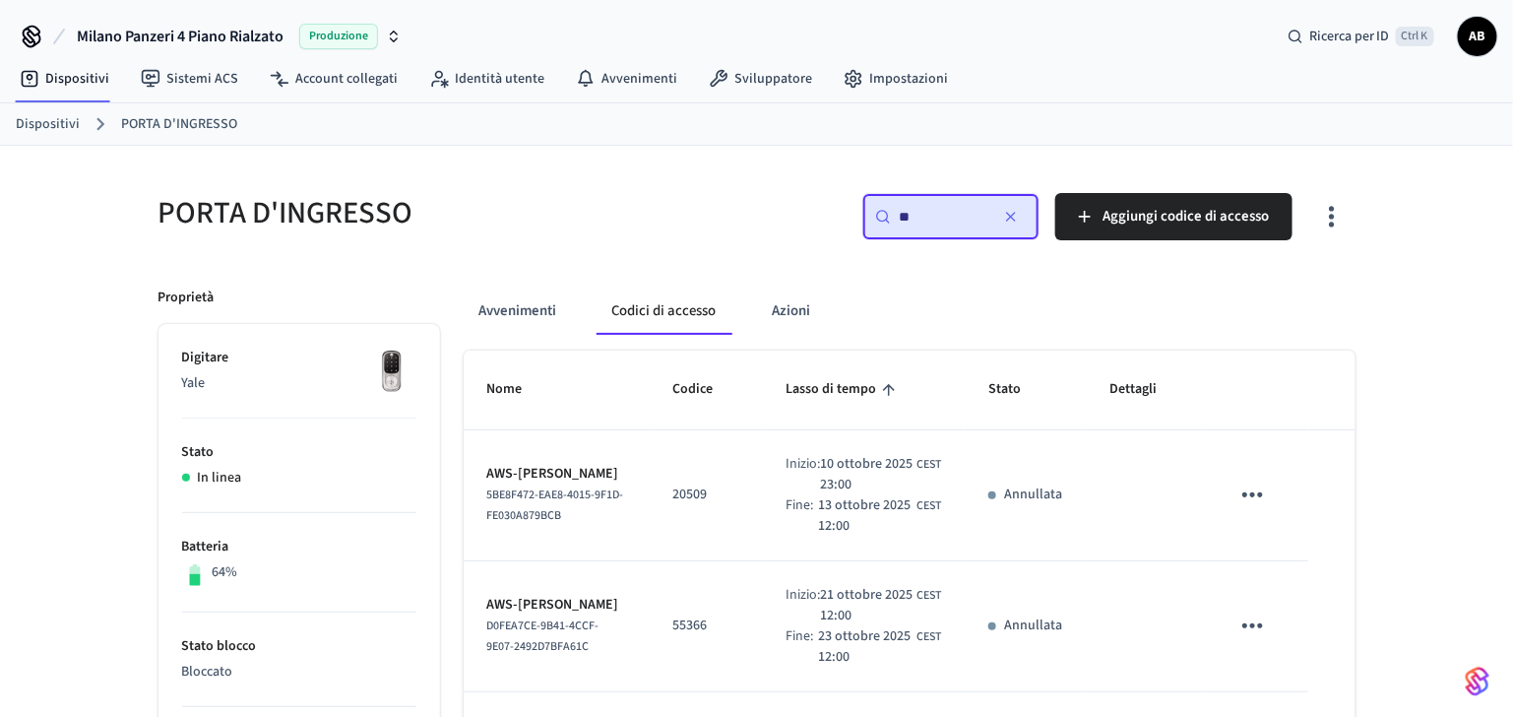
click at [1244, 487] on icon "tavolo appiccicoso" at bounding box center [1252, 494] width 31 height 31
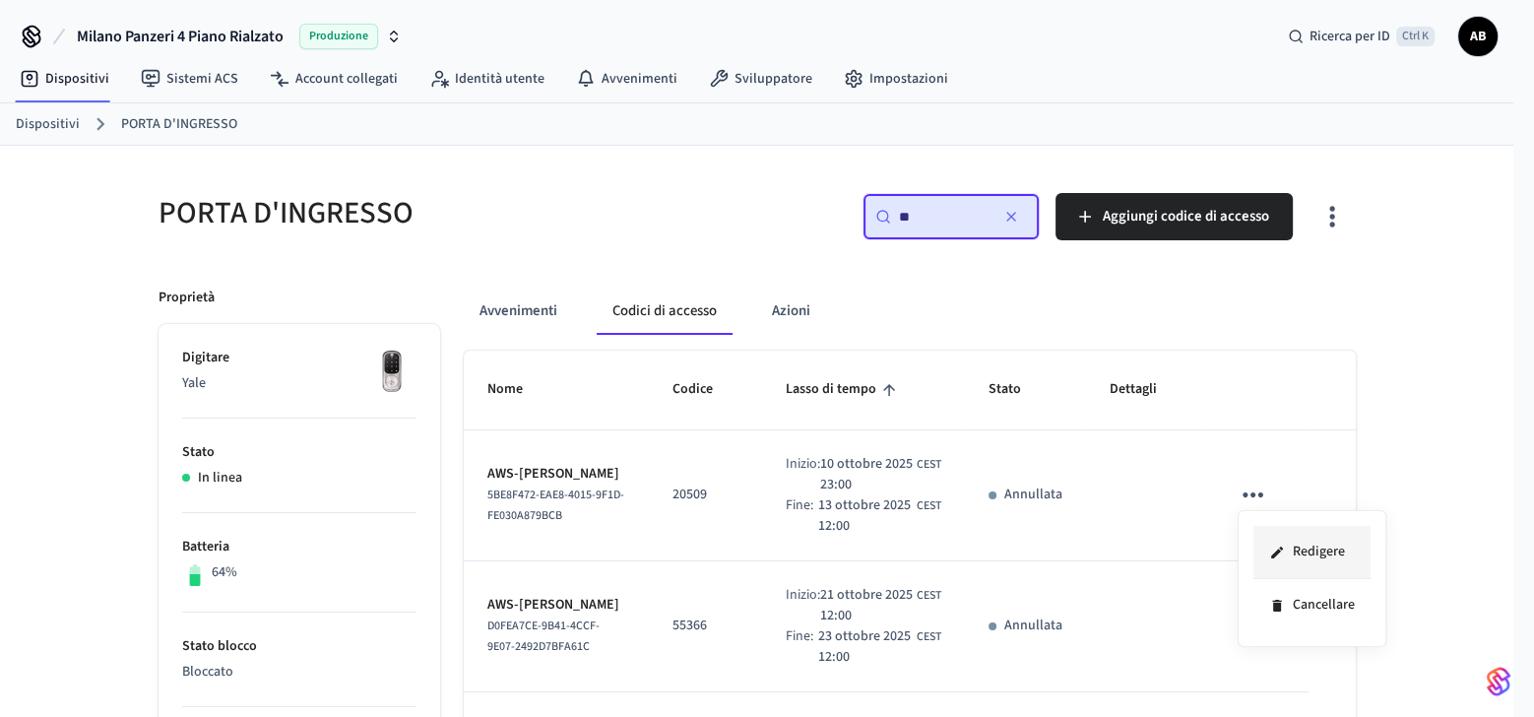
click at [1270, 548] on icon at bounding box center [1277, 552] width 16 height 16
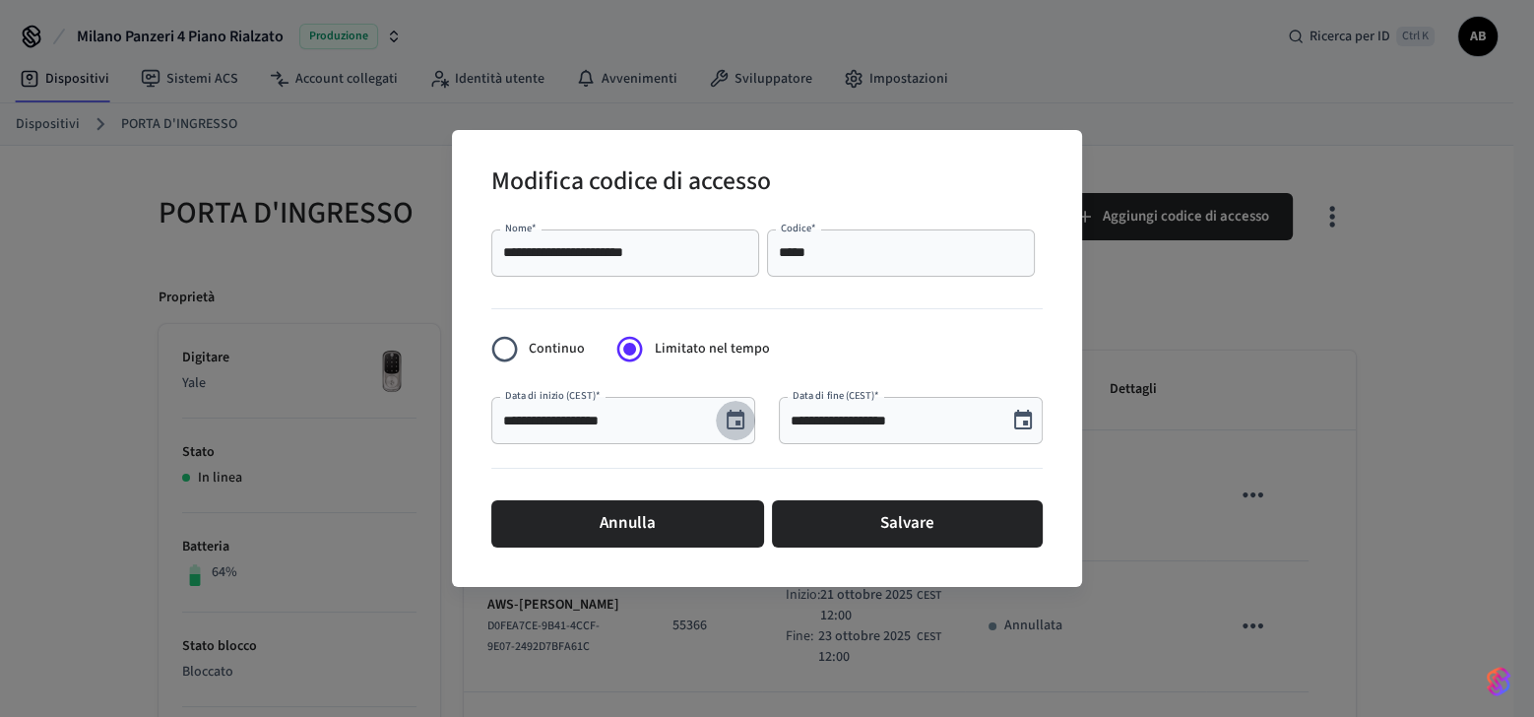
click at [737, 420] on icon "Scegli la data, la data selezionata è il 10 ottobre 2025" at bounding box center [735, 419] width 18 height 20
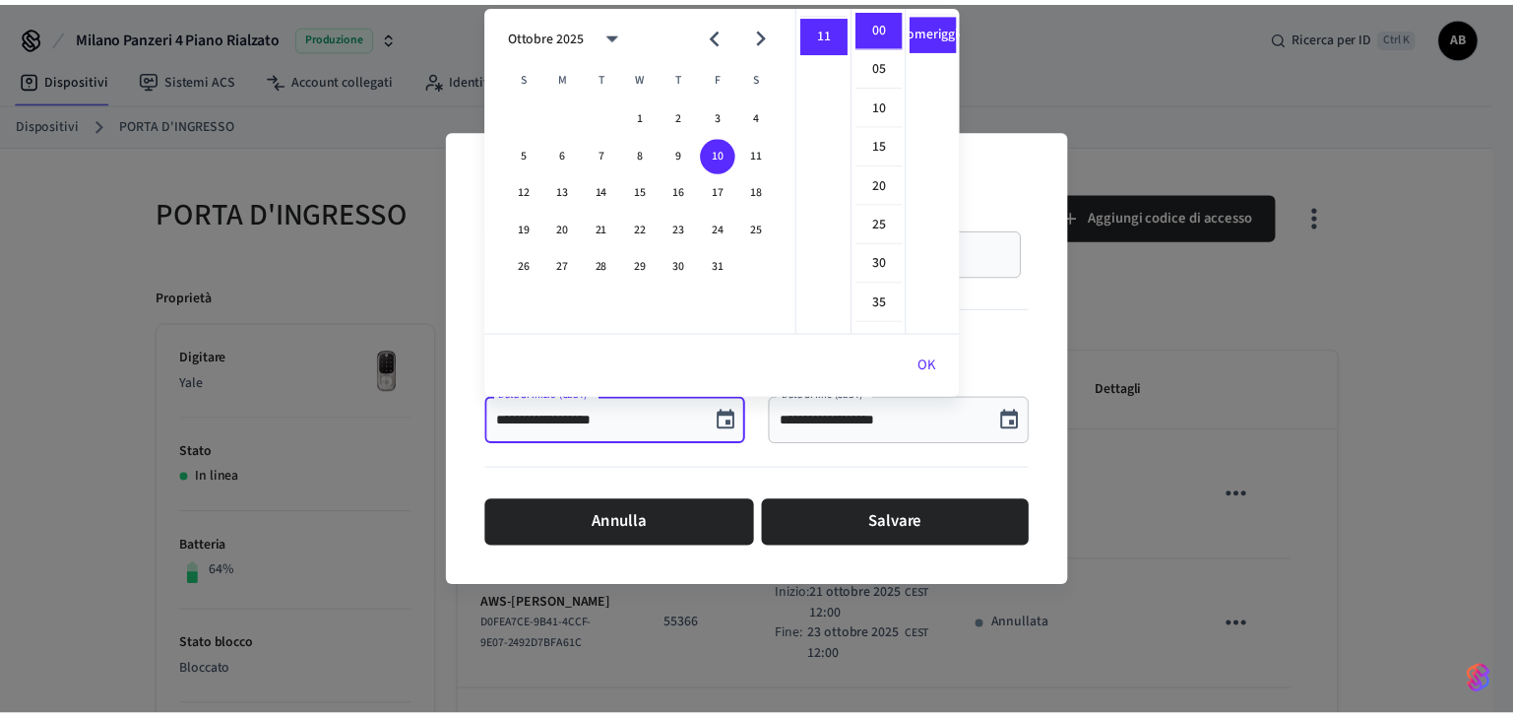
scroll to position [0, 0]
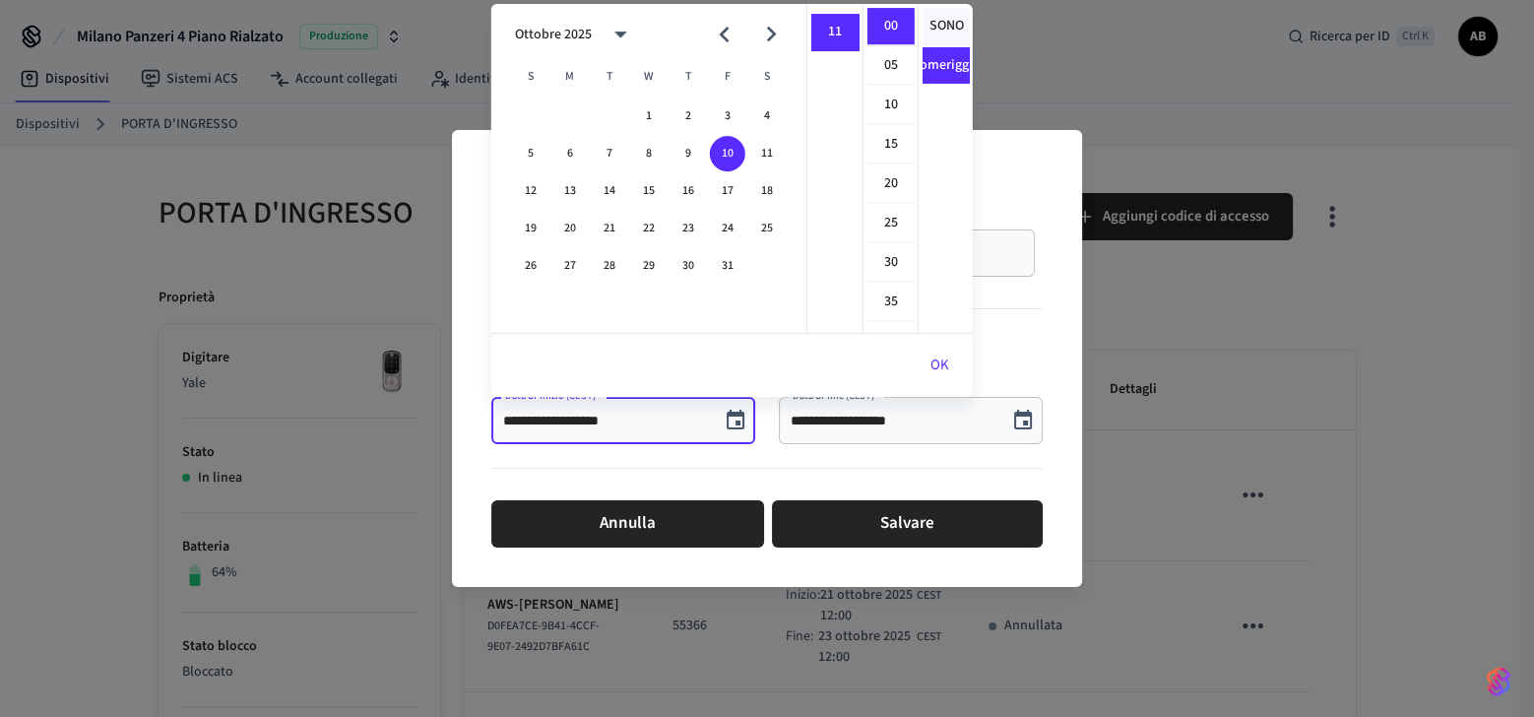
click at [939, 25] on font "SONO" at bounding box center [945, 26] width 34 height 21
type input "**********"
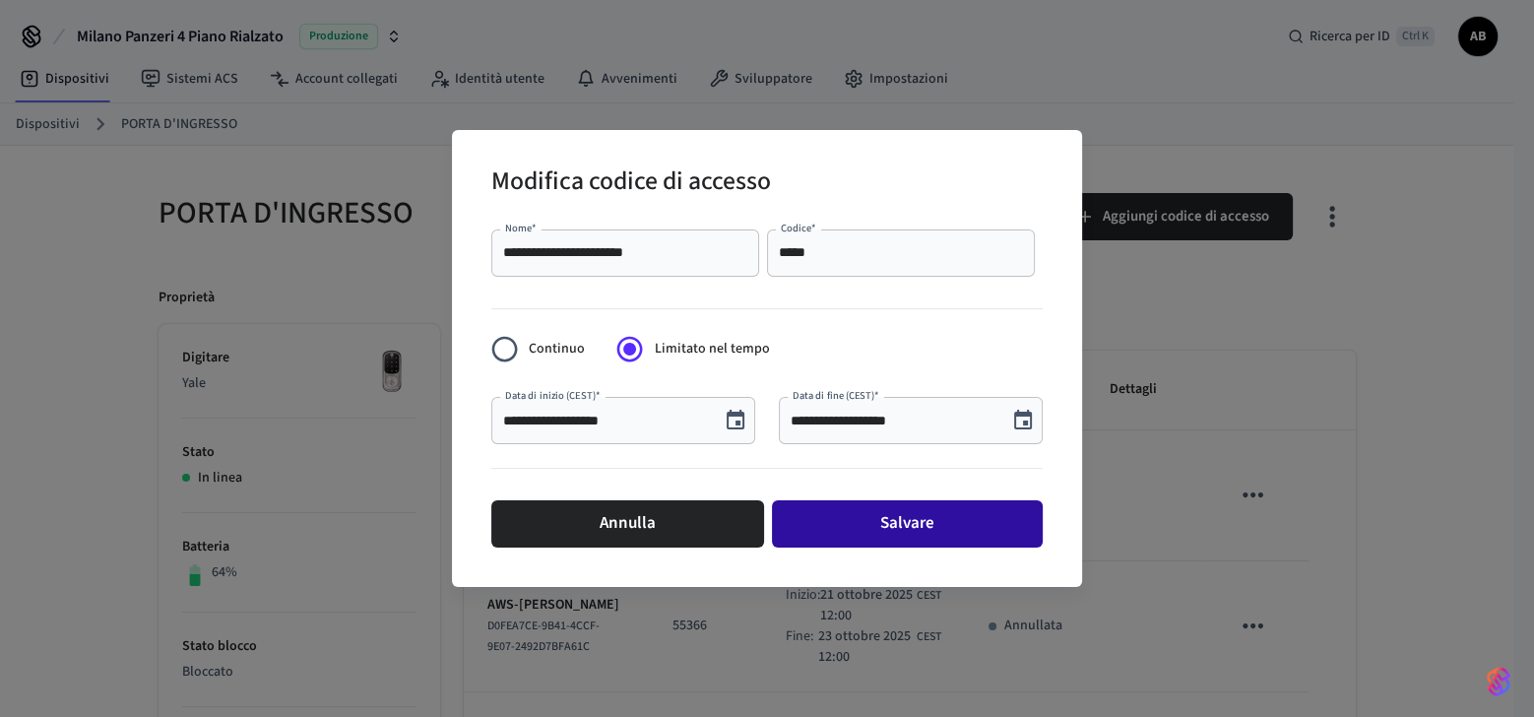
click at [918, 515] on font "Salvare" at bounding box center [907, 524] width 54 height 30
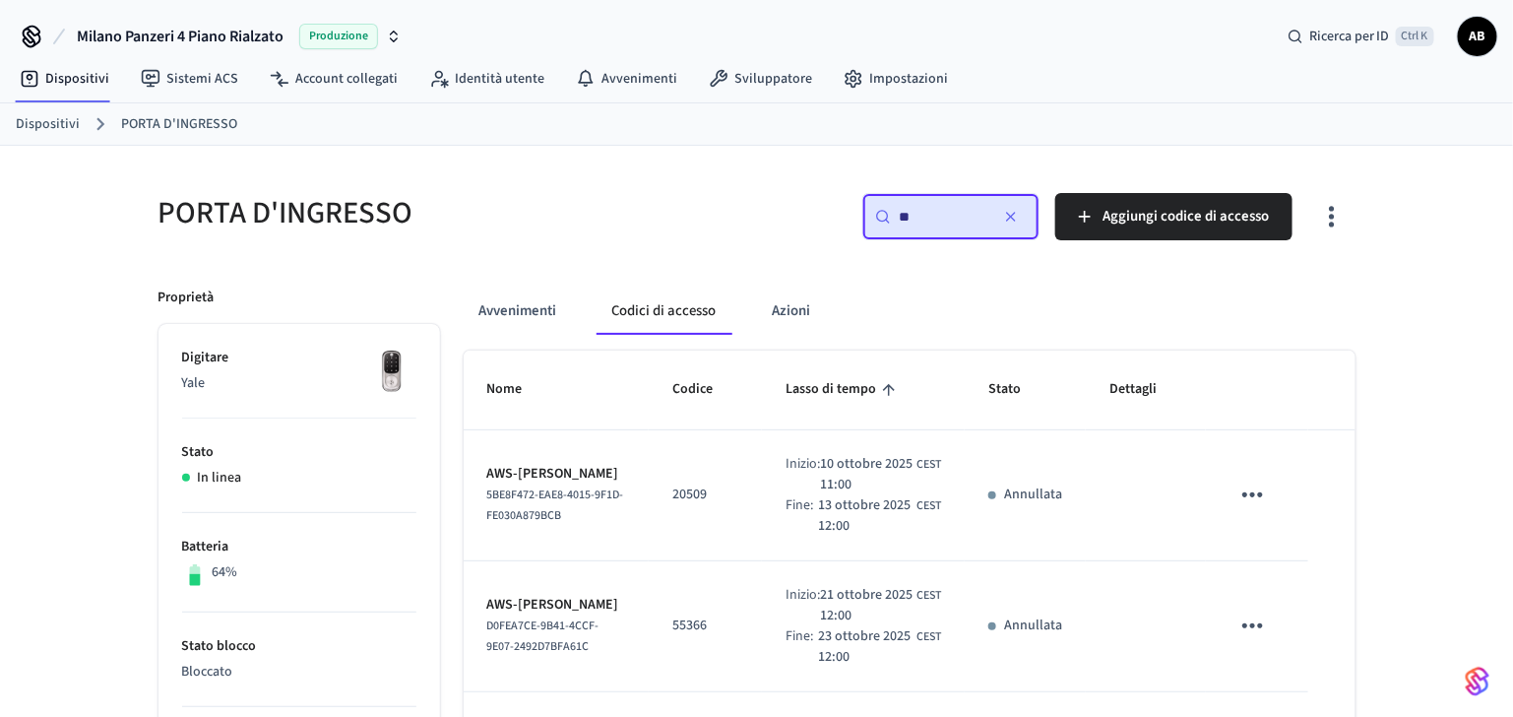
click at [70, 120] on link "Dispositivi" at bounding box center [48, 124] width 64 height 21
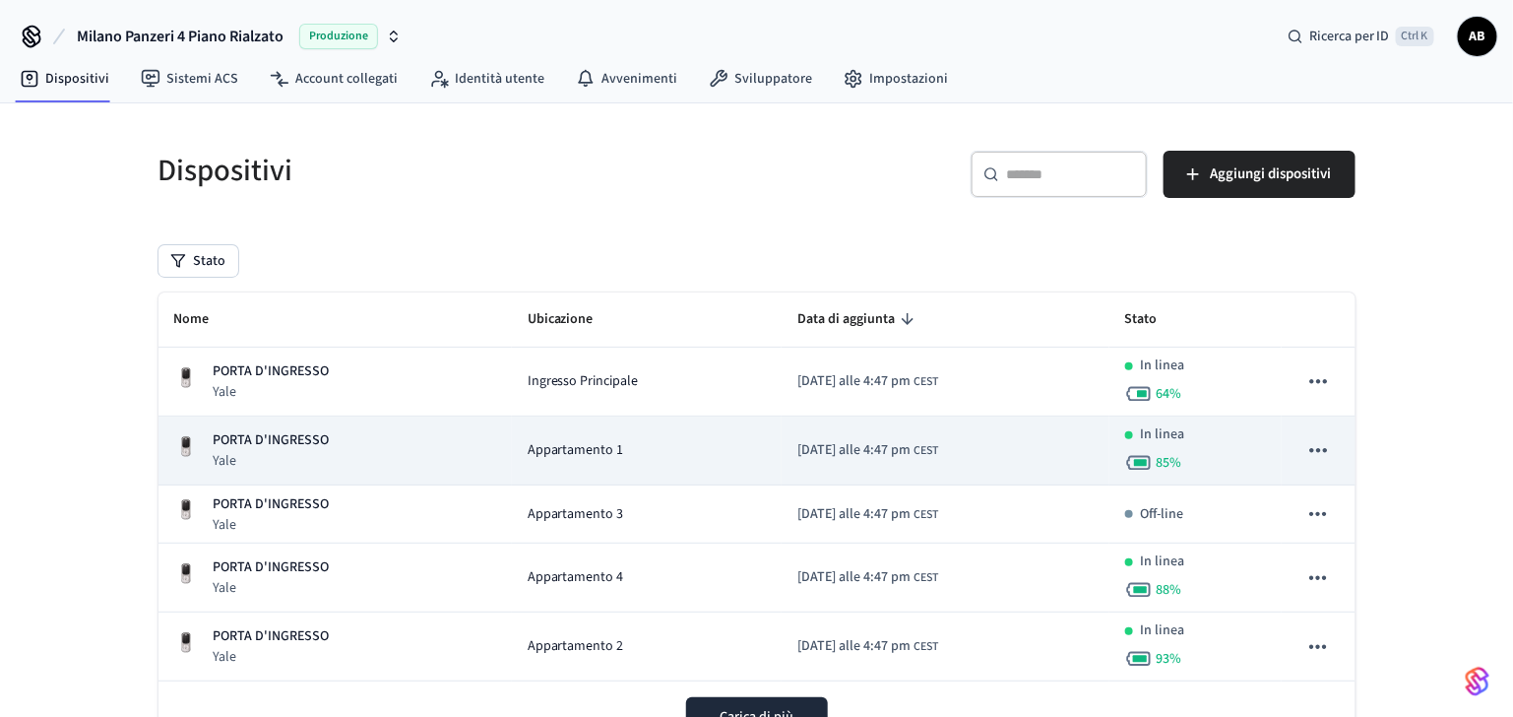
click at [294, 481] on td "PORTA D'INGRESSO Yale" at bounding box center [334, 450] width 353 height 69
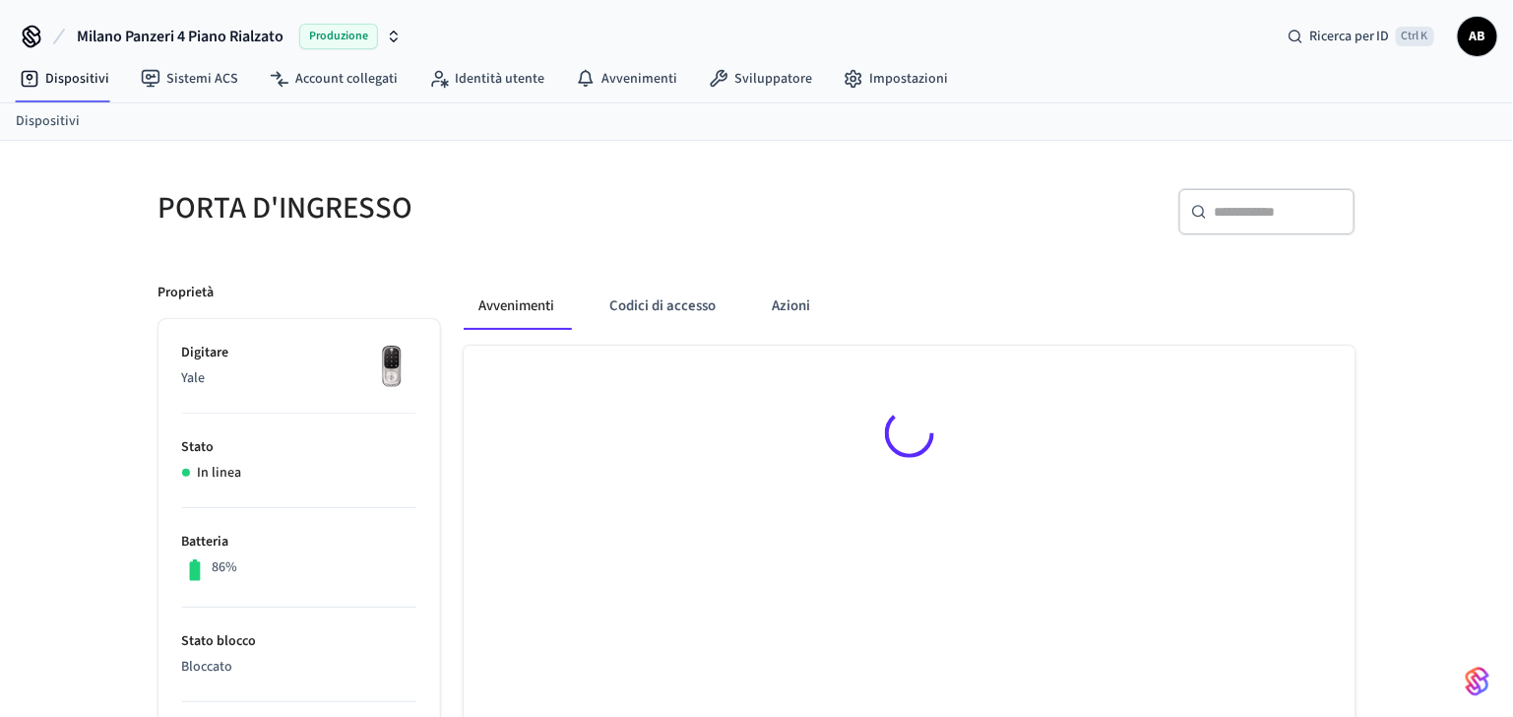
click at [287, 492] on li "Stato In linea" at bounding box center [299, 460] width 234 height 94
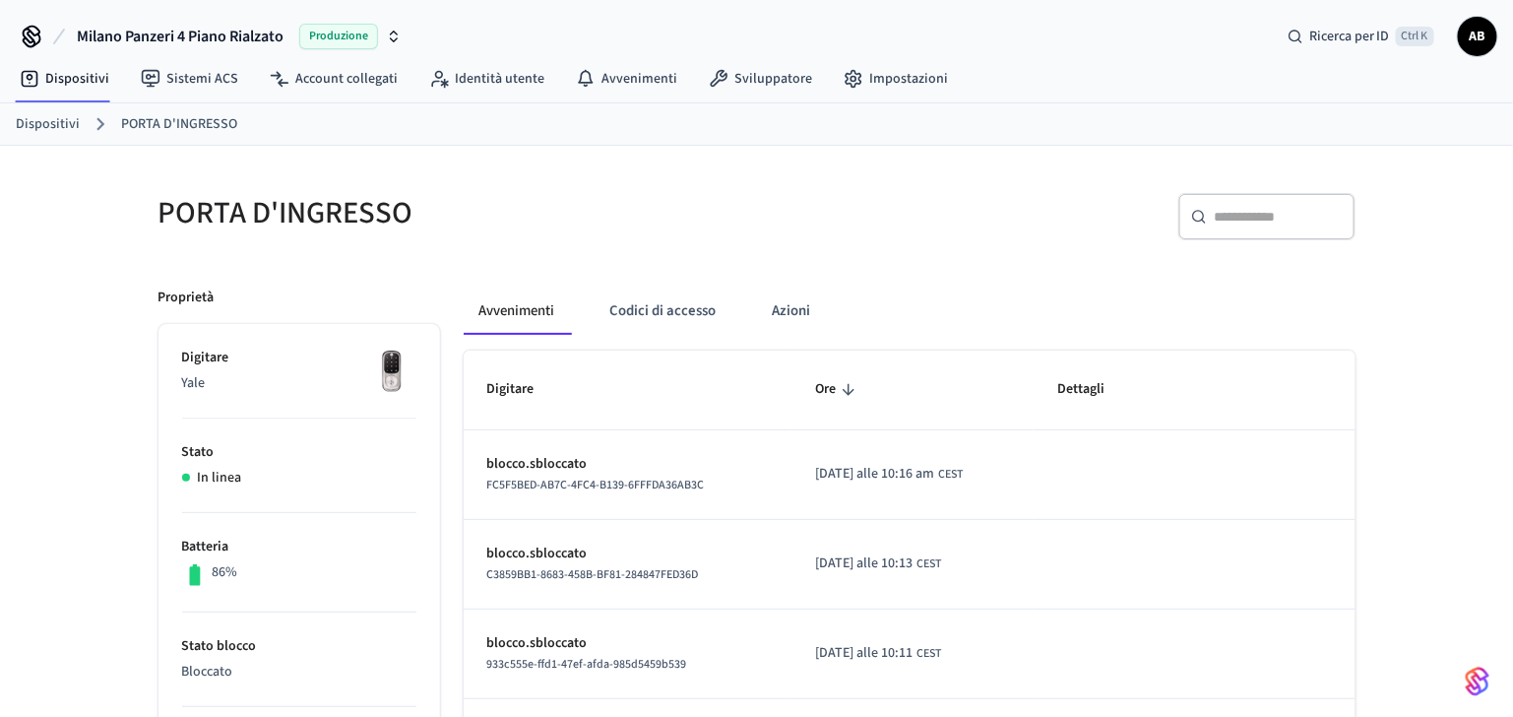
click at [44, 116] on link "Dispositivi" at bounding box center [48, 124] width 64 height 21
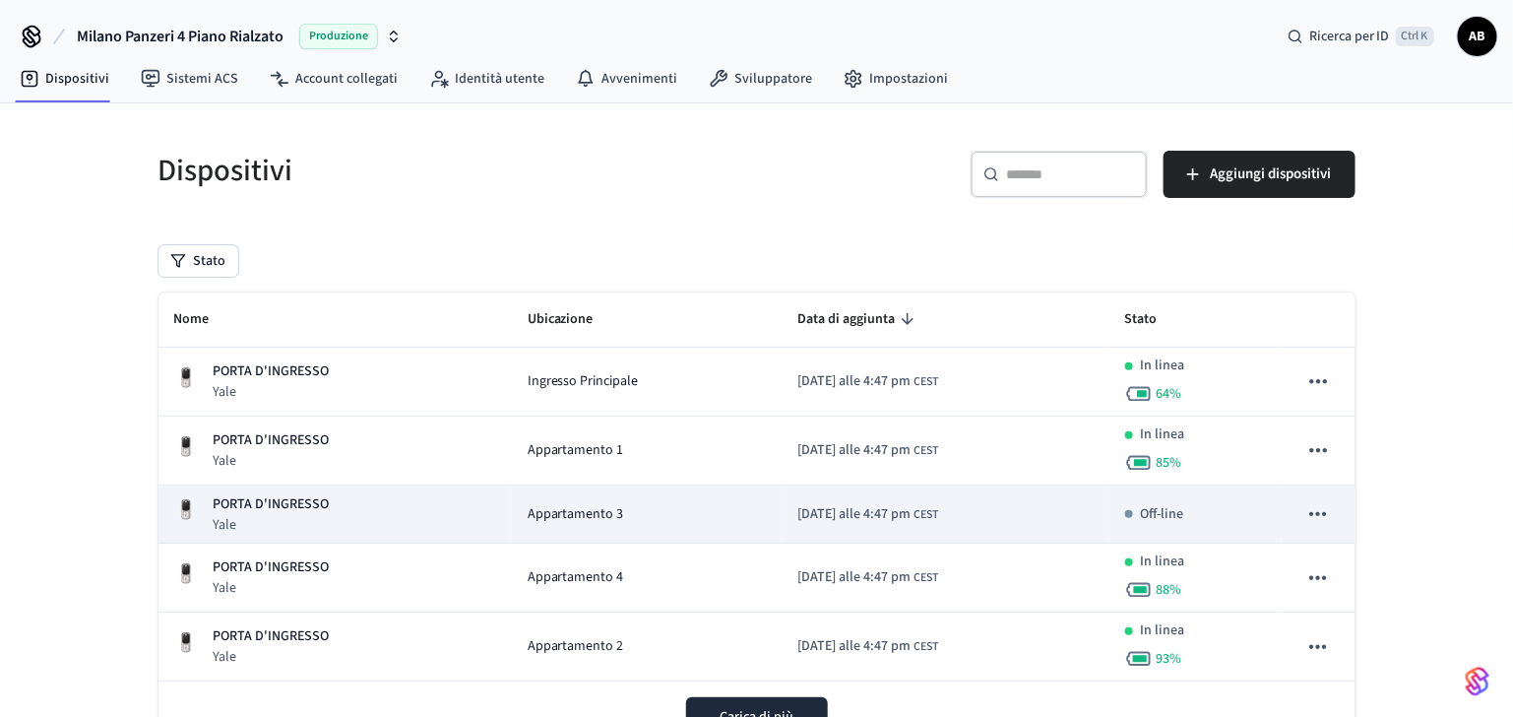
click at [290, 505] on p "PORTA D'INGRESSO" at bounding box center [272, 504] width 116 height 21
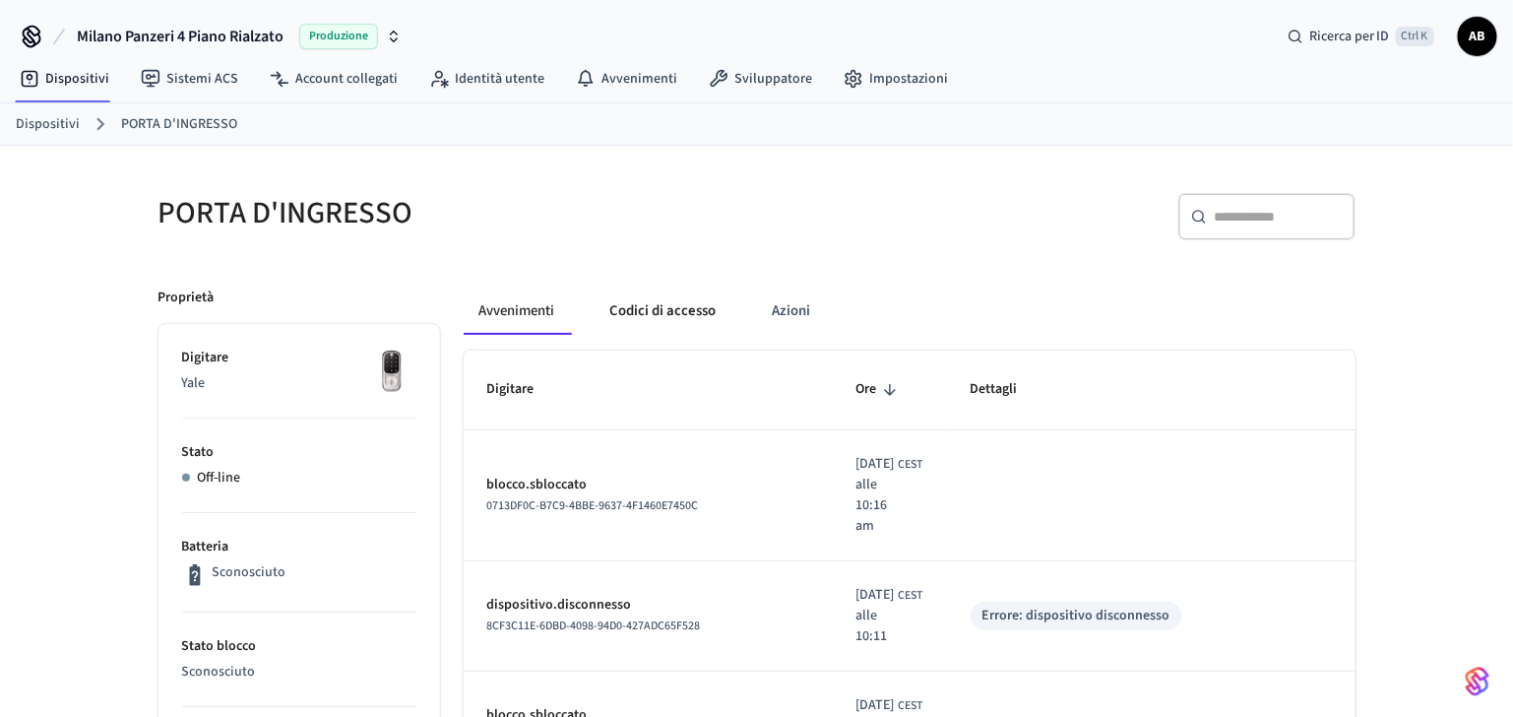
click at [699, 319] on button "Codici di accesso" at bounding box center [664, 310] width 138 height 47
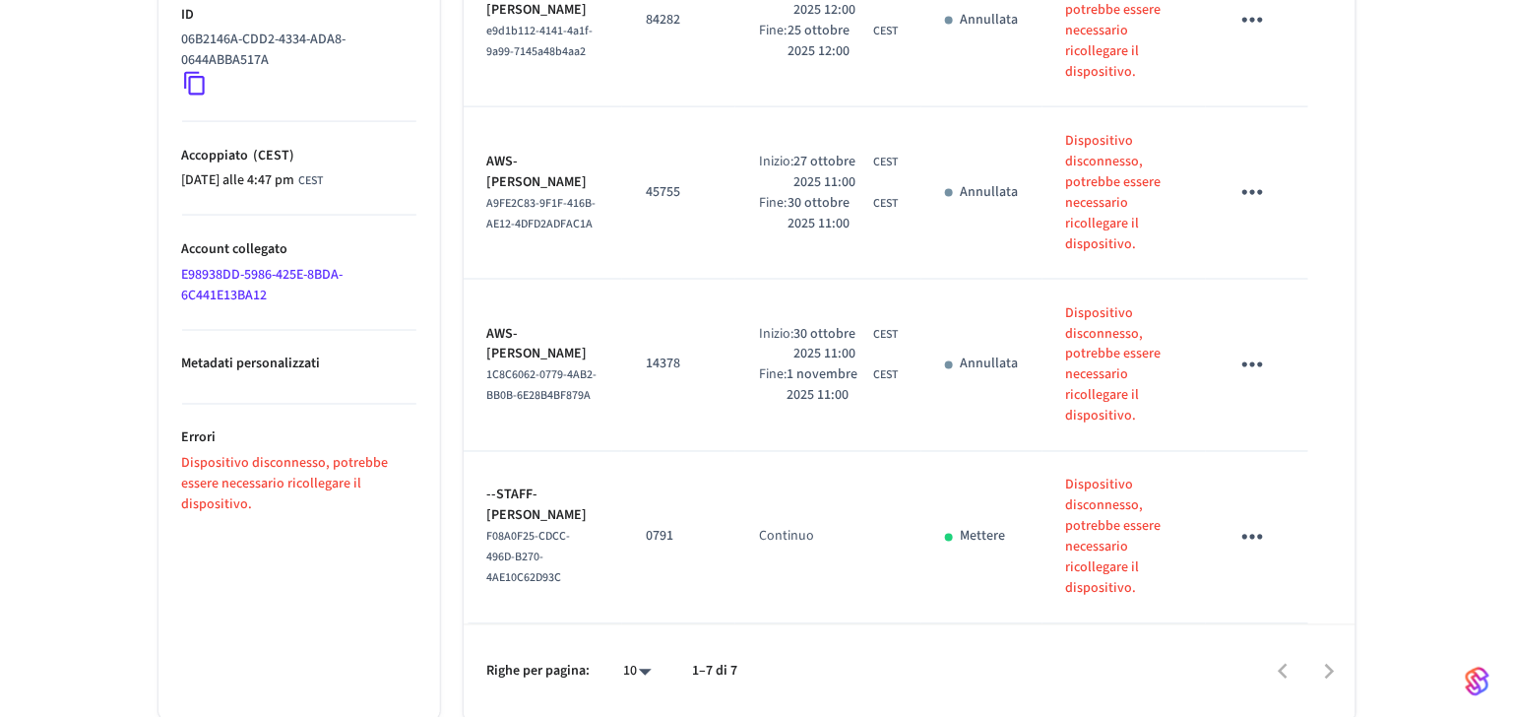
scroll to position [761, 0]
